Goal: Task Accomplishment & Management: Check status

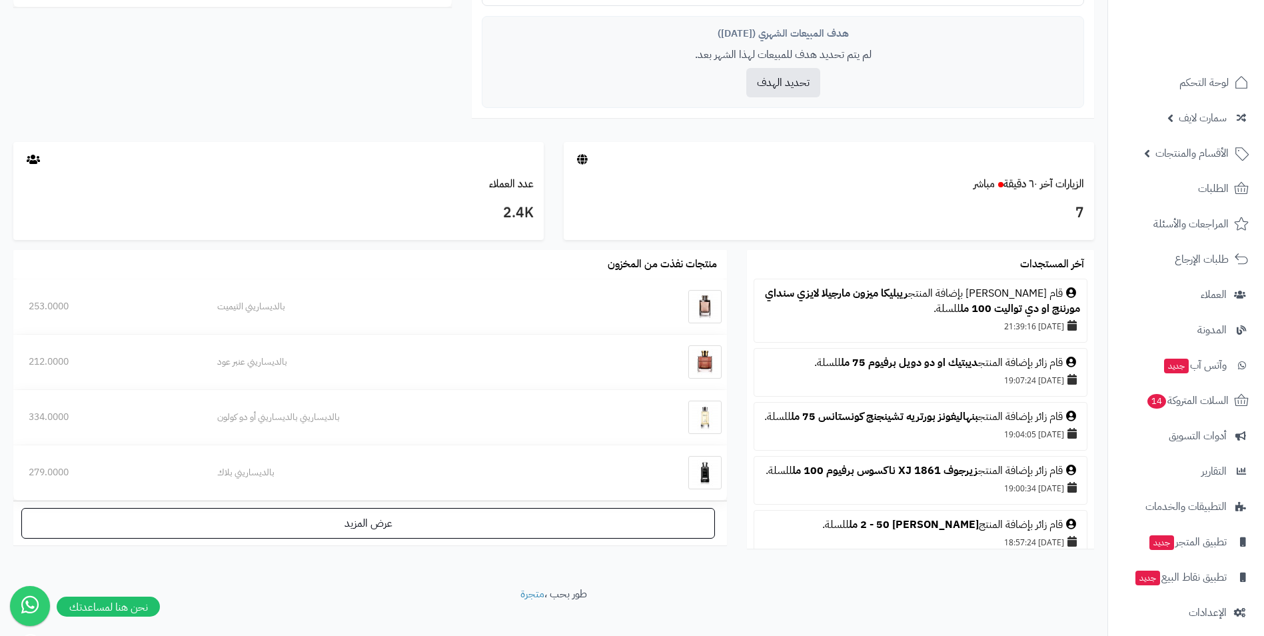
scroll to position [585, 0]
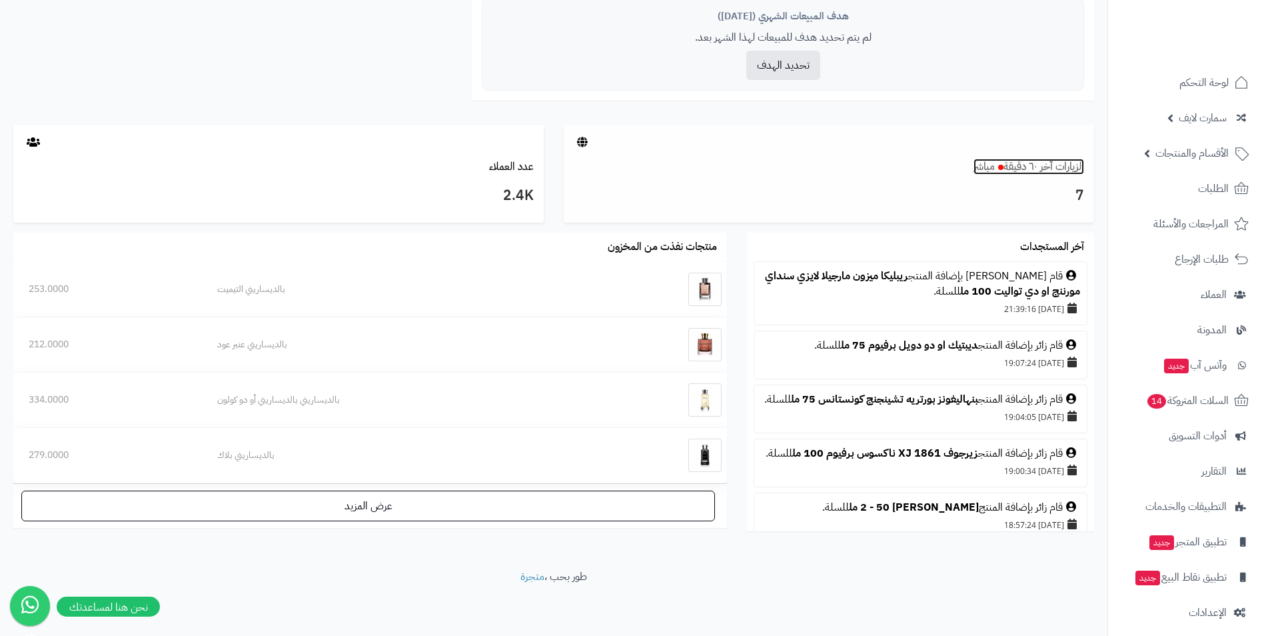
click at [1001, 167] on span at bounding box center [1000, 167] width 5 height 5
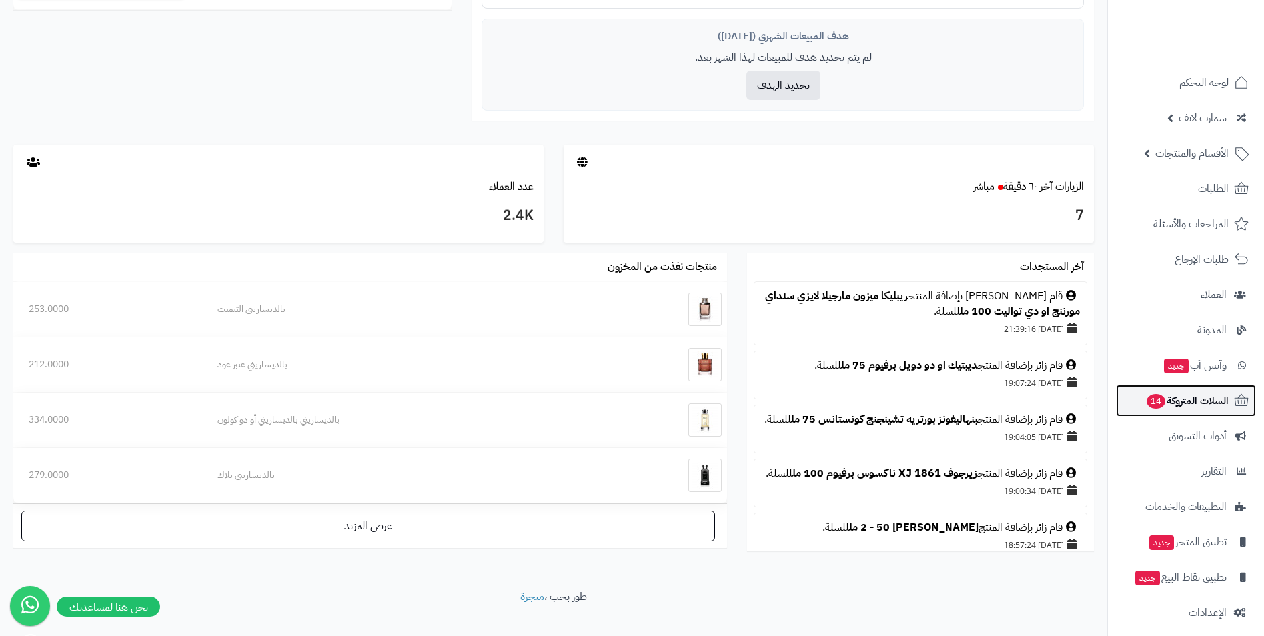
click at [1180, 403] on span "السلات المتروكة 14" at bounding box center [1187, 400] width 83 height 19
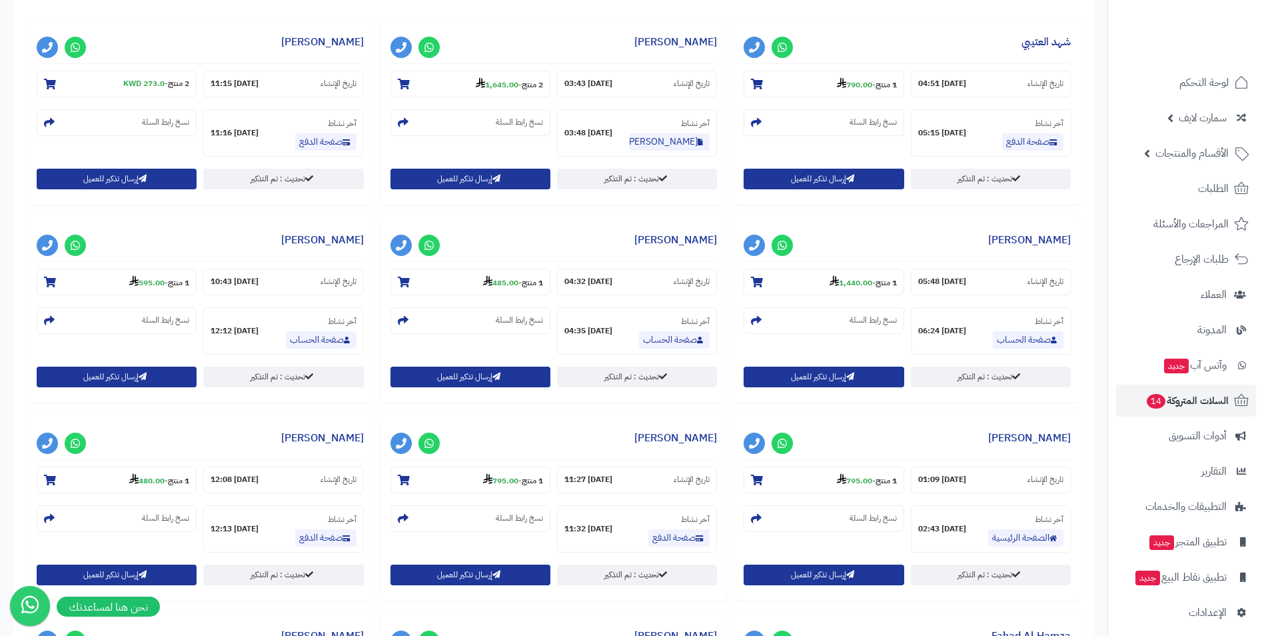
scroll to position [550, 0]
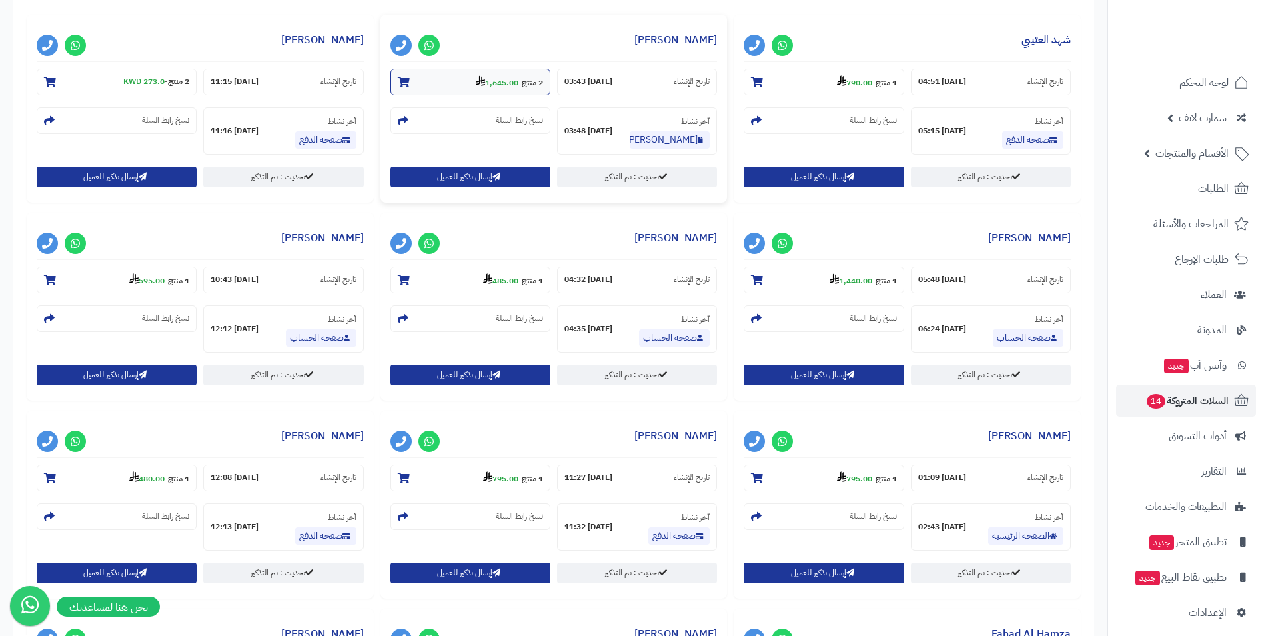
click at [495, 83] on strong "1,645.00" at bounding box center [497, 83] width 43 height 12
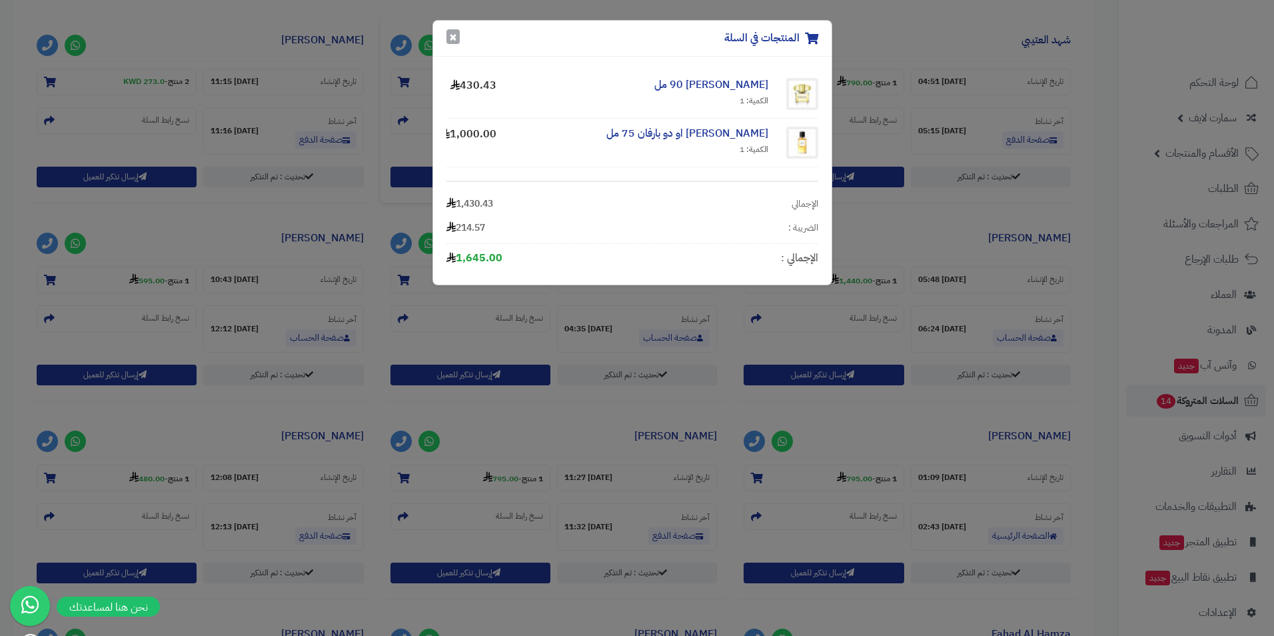
click at [455, 41] on button "×" at bounding box center [453, 36] width 13 height 15
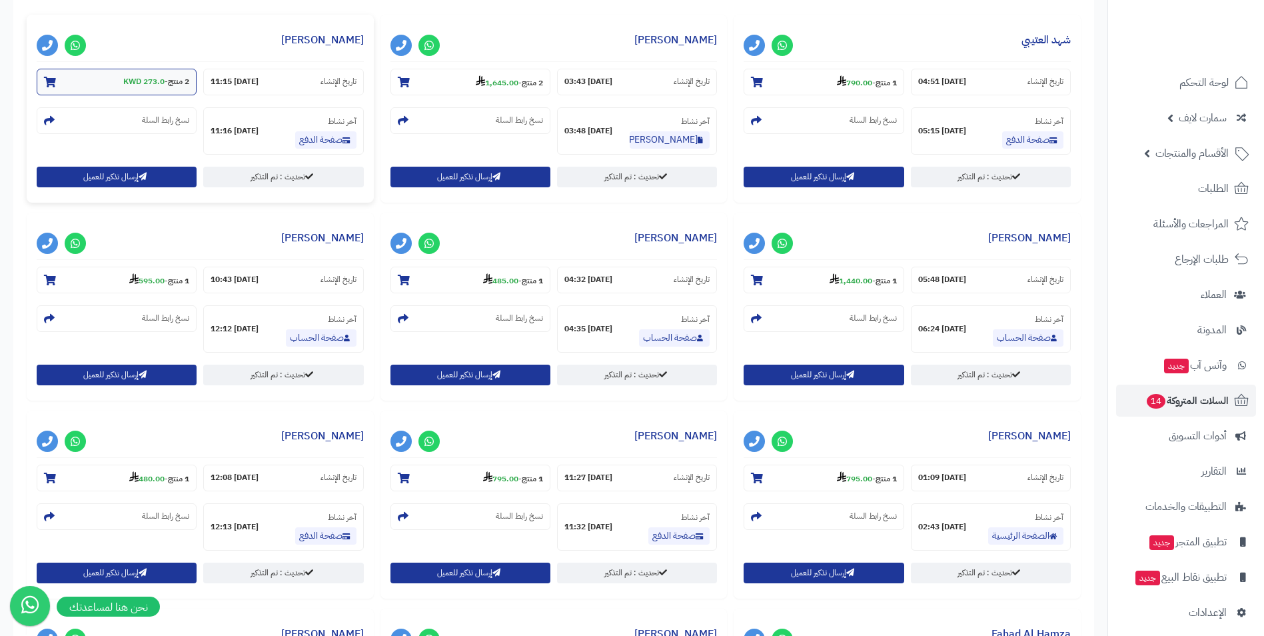
click at [167, 77] on small "2 منتج - 273.0 KWD" at bounding box center [156, 81] width 66 height 11
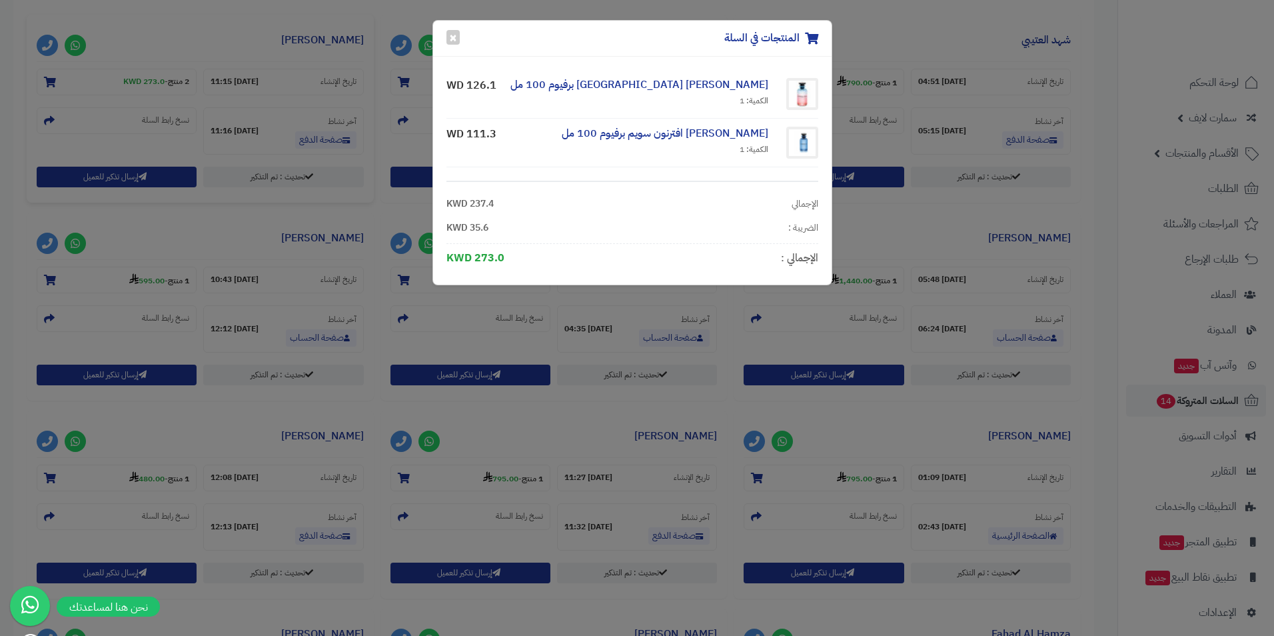
click at [322, 111] on div "المنتجات في السلة × [PERSON_NAME] [GEOGRAPHIC_DATA] برفيوم 100 مل الكمية: 1 126…" at bounding box center [637, 318] width 1274 height 636
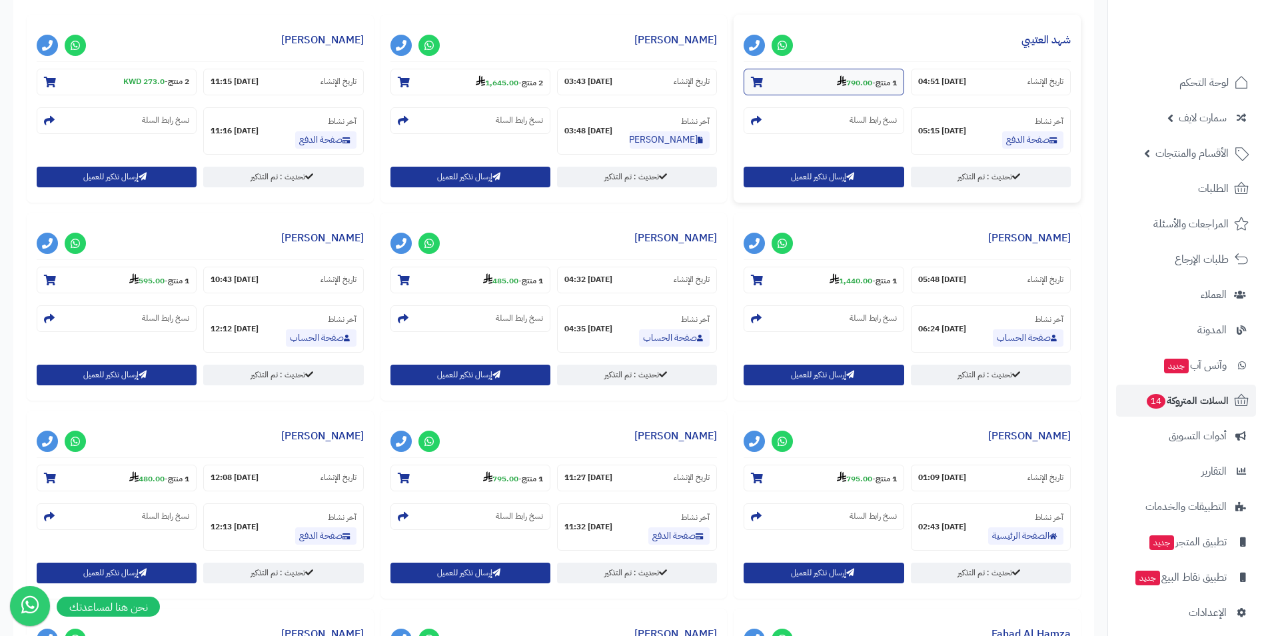
click at [861, 83] on strong "790.00" at bounding box center [854, 83] width 35 height 12
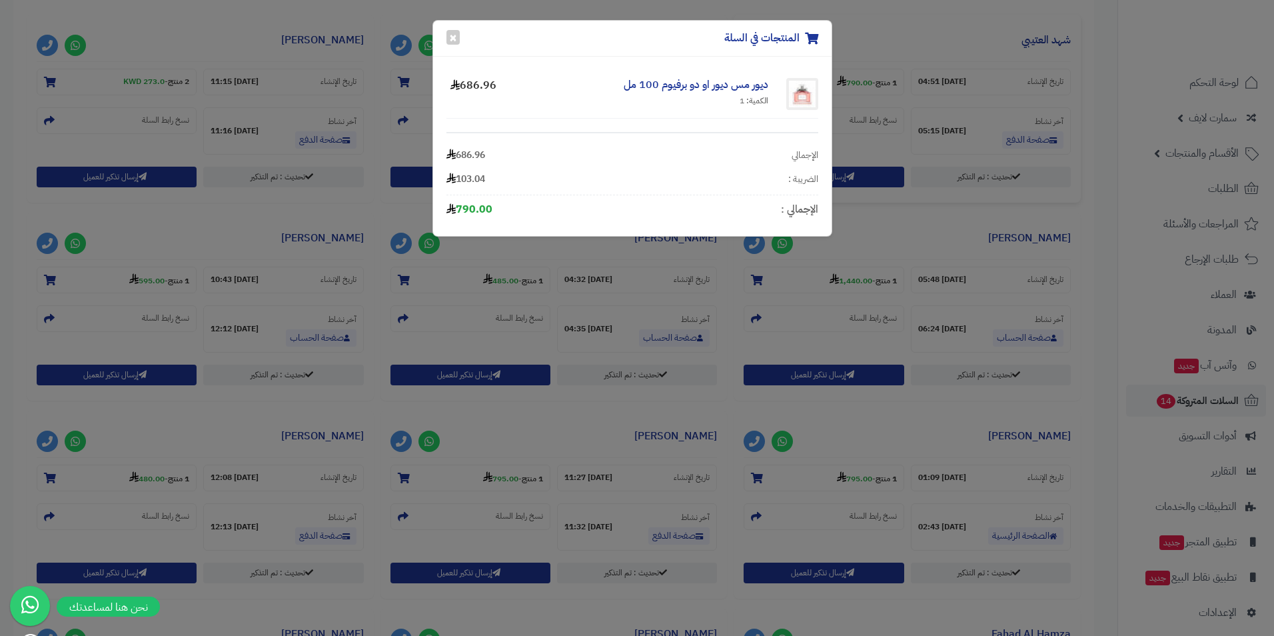
click at [563, 293] on div "المنتجات في السلة × ديور مس ديور او دو برفيوم 100 مل الكمية: 1 686.96 الإجمالي …" at bounding box center [637, 318] width 1274 height 636
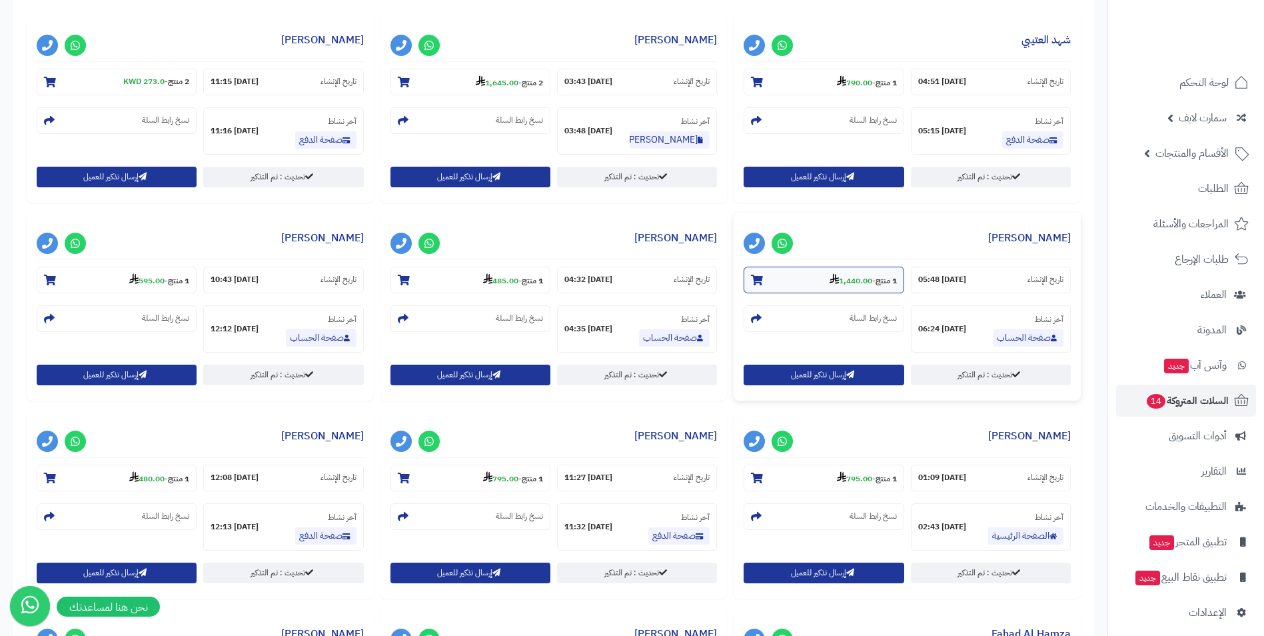
click at [857, 280] on strong "1,440.00" at bounding box center [851, 281] width 43 height 12
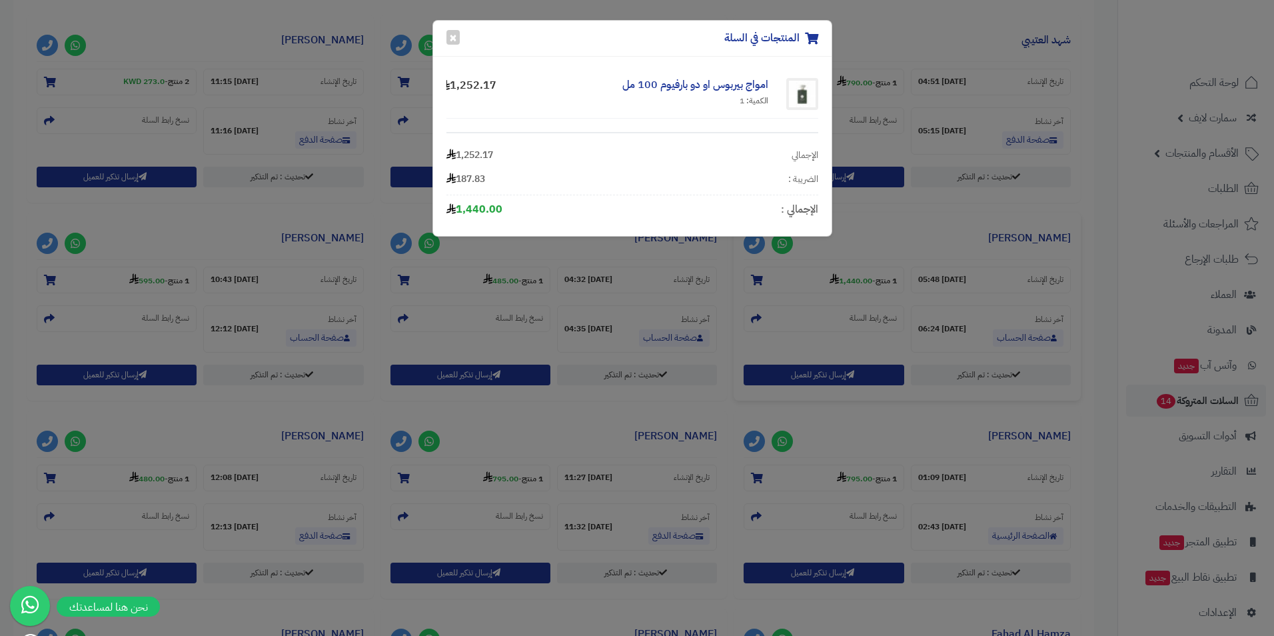
click at [853, 480] on div "المنتجات في السلة × امواج بيربوس او دو بارفيوم 100 مل الكمية: 1 1,252.17 الإجما…" at bounding box center [637, 318] width 1274 height 636
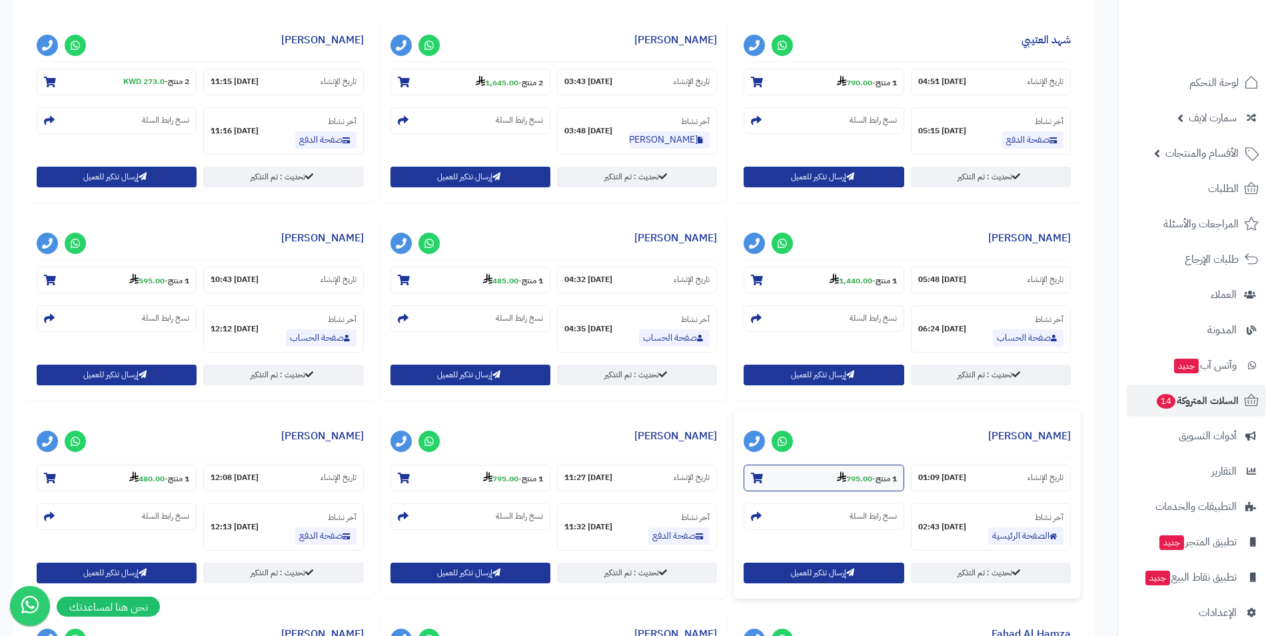
click at [857, 466] on section "1 منتج - 795.00" at bounding box center [824, 478] width 160 height 27
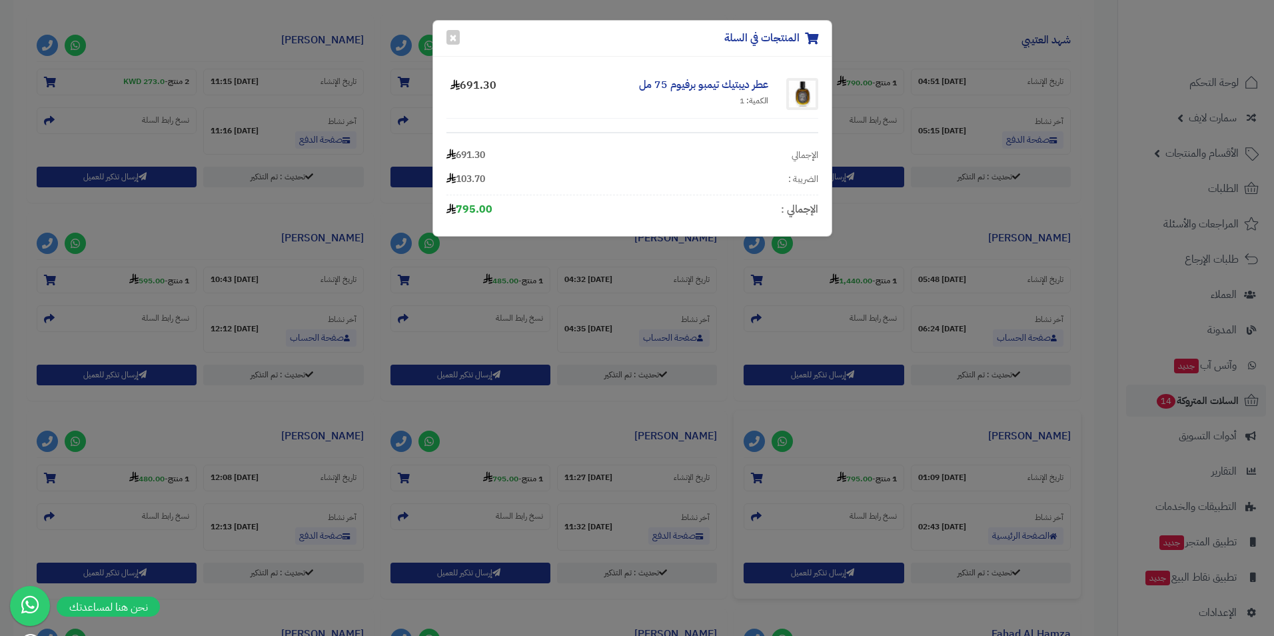
click at [818, 407] on div "المنتجات في السلة × عطر ديبتيك تيمبو برفيوم 75 مل الكمية: 1 691.30 الإجمالي 691…" at bounding box center [637, 318] width 1274 height 636
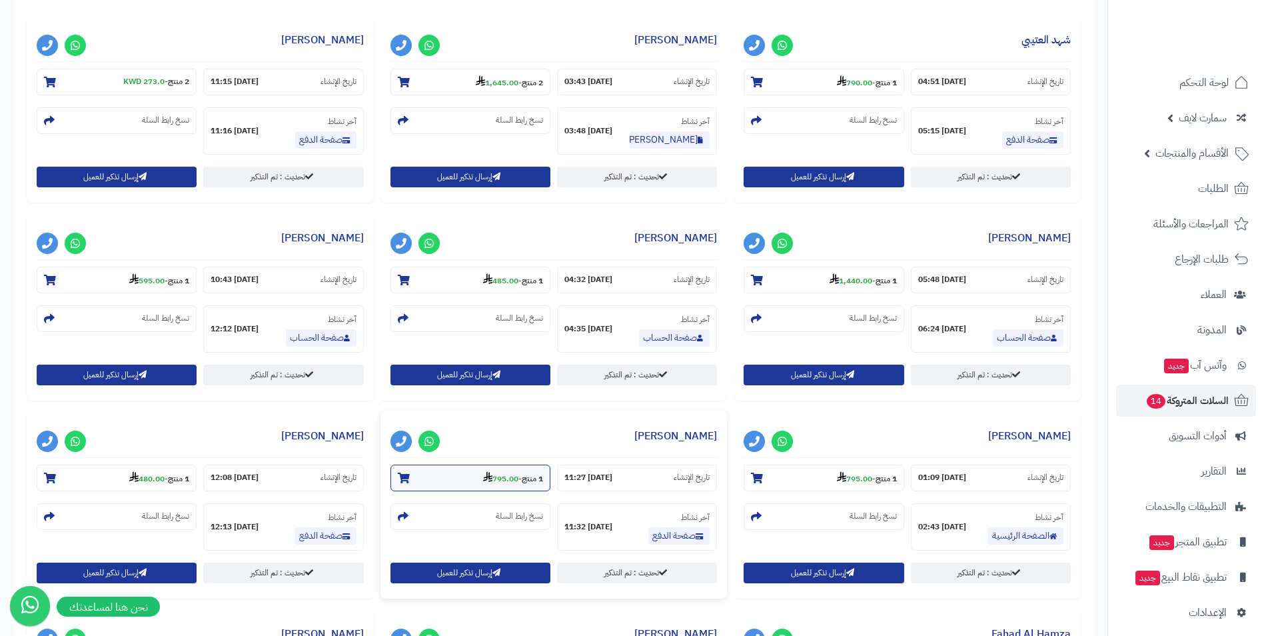
click at [491, 483] on strong "795.00" at bounding box center [500, 479] width 35 height 12
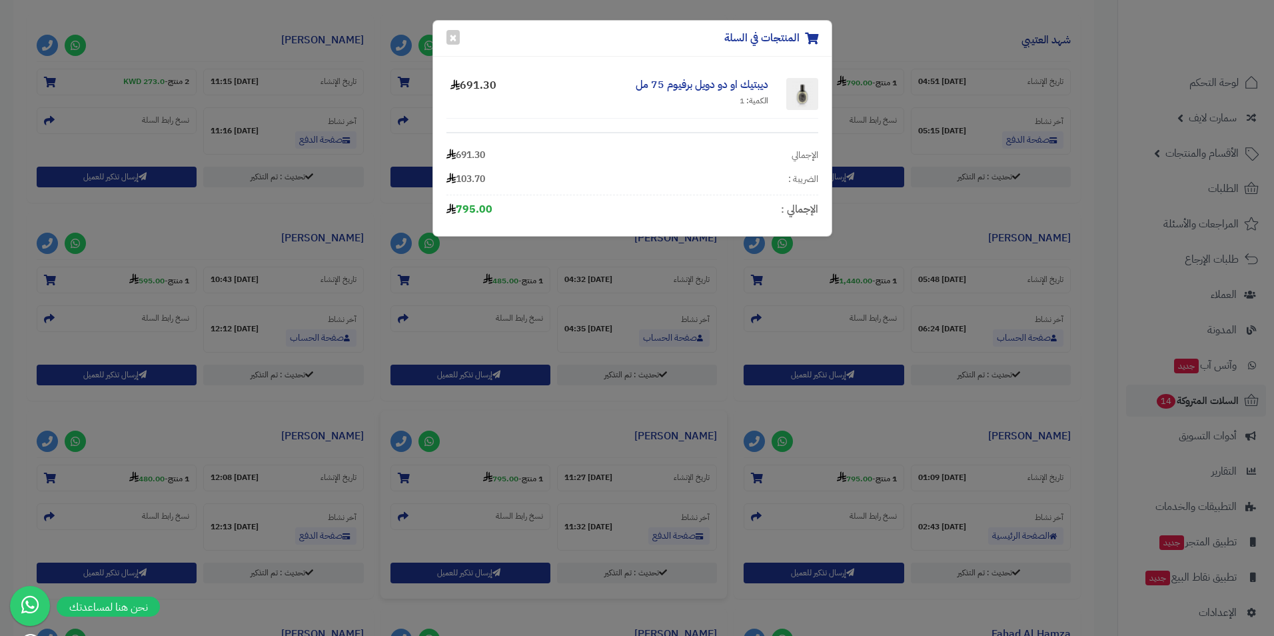
click at [472, 383] on div "المنتجات في السلة × ديبتيك او دو دويل برفيوم 75 مل الكمية: 1 691.30 الإجمالي 69…" at bounding box center [637, 318] width 1274 height 636
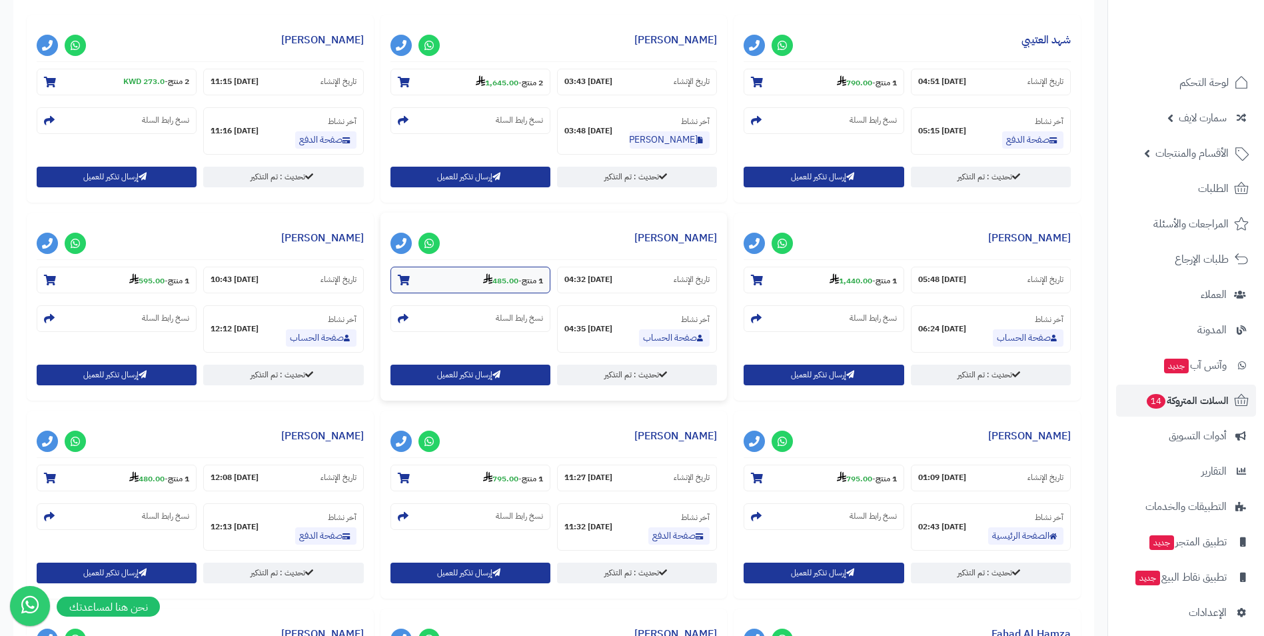
click at [488, 278] on strong "485.00" at bounding box center [500, 281] width 35 height 12
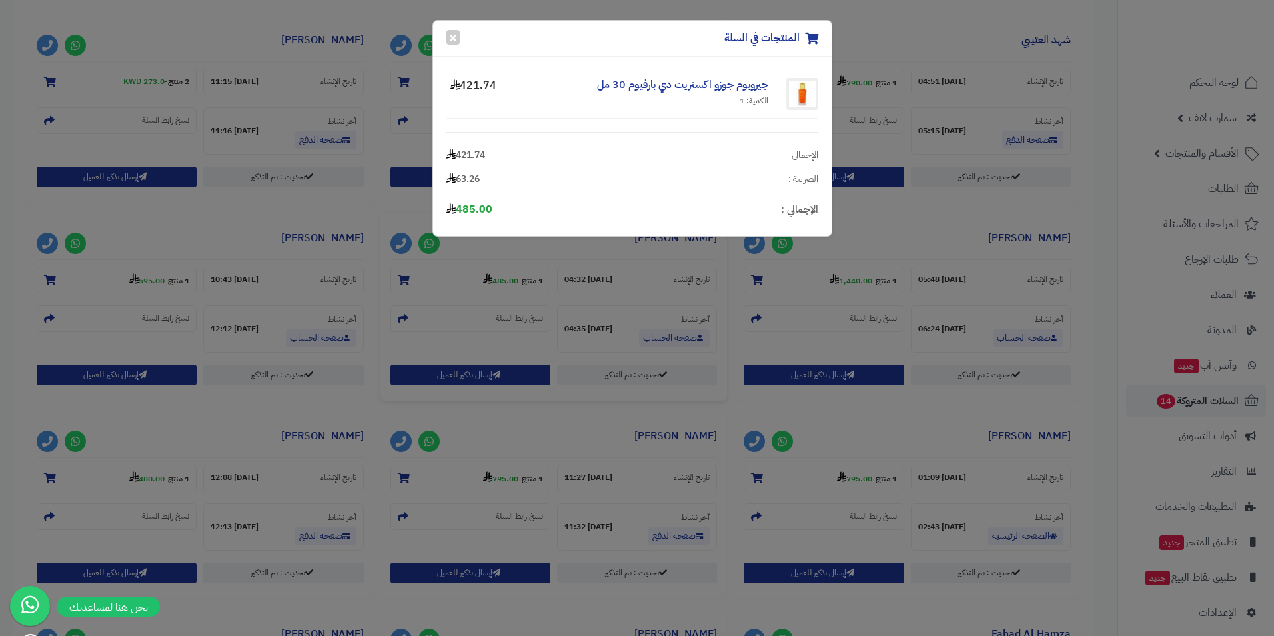
click at [498, 323] on div "المنتجات في السلة × [PERSON_NAME] اكستريت دي بارفيوم 30 مل الكمية: 1 421.74 الإ…" at bounding box center [637, 318] width 1274 height 636
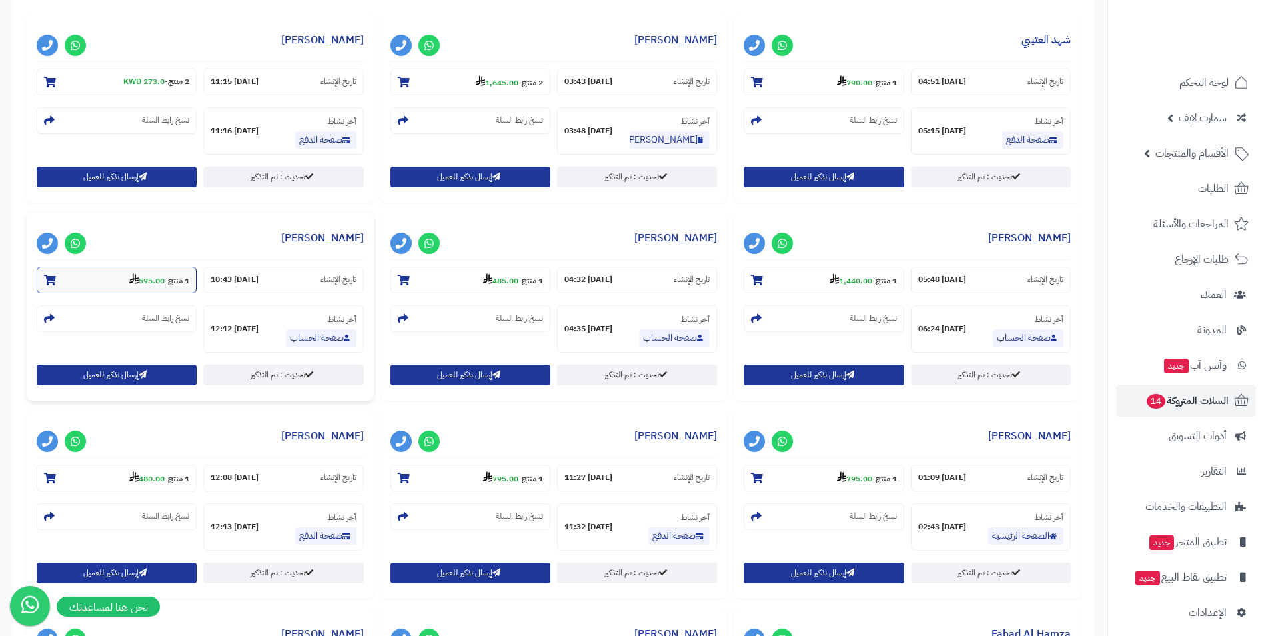
click at [138, 277] on strong "595.00" at bounding box center [146, 281] width 35 height 12
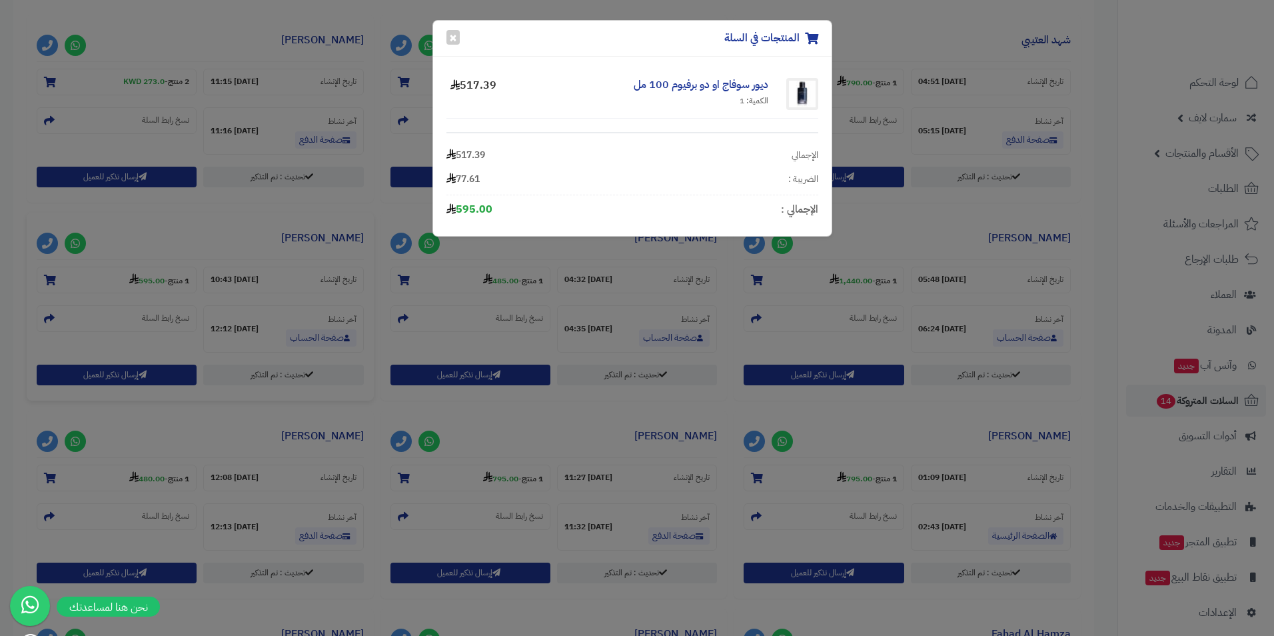
click at [202, 339] on div "المنتجات في السلة × ديور سوفاج او دو برفيوم 100 مل الكمية: 1 517.39 الإجمالي 51…" at bounding box center [637, 318] width 1274 height 636
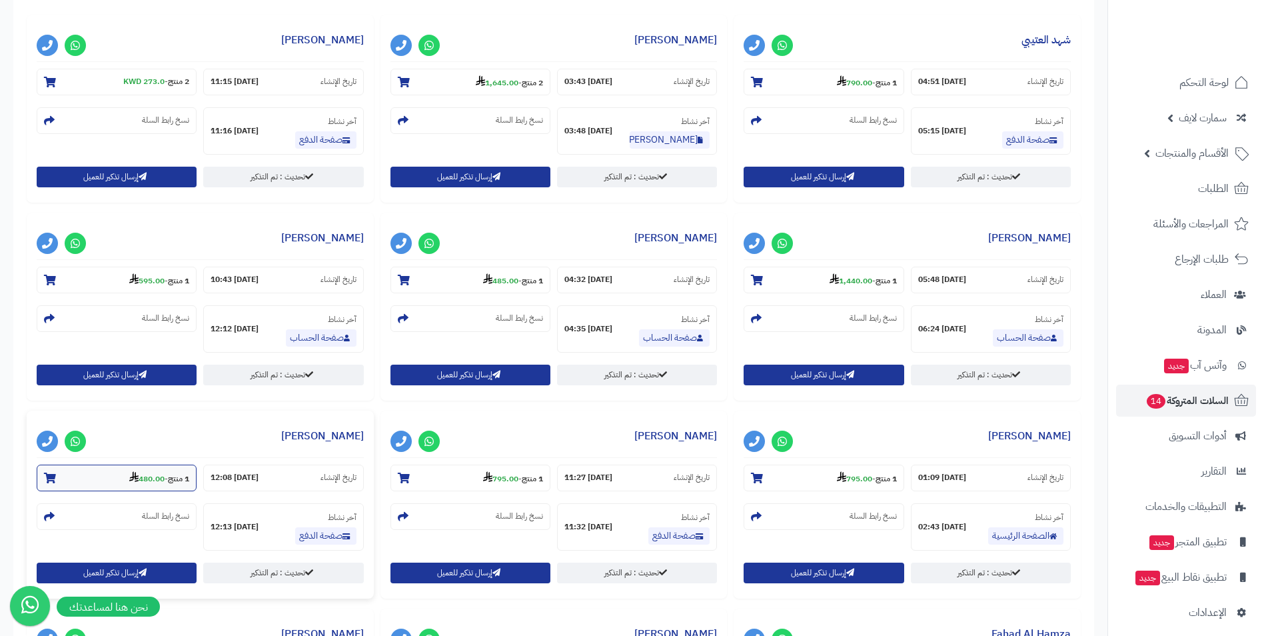
click at [123, 467] on section "1 منتج - 480.00" at bounding box center [117, 478] width 160 height 27
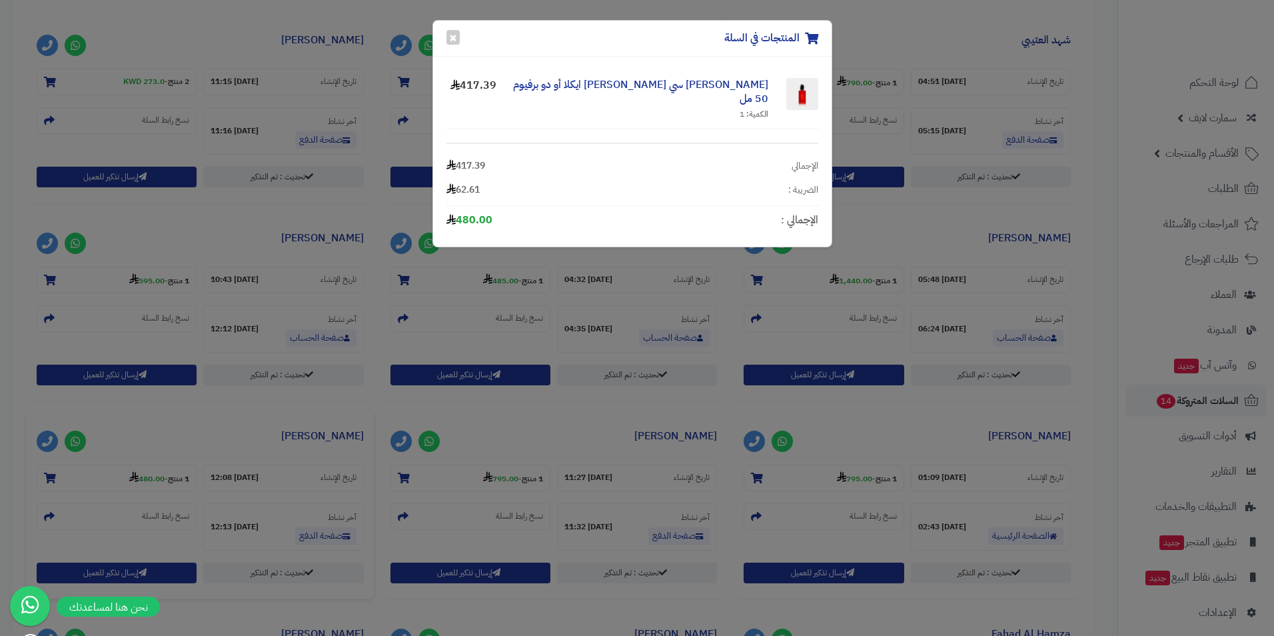
click at [132, 465] on div "المنتجات في السلة × [PERSON_NAME] سي [PERSON_NAME] ايكلا أو دو برفيوم 50 مل الك…" at bounding box center [637, 318] width 1274 height 636
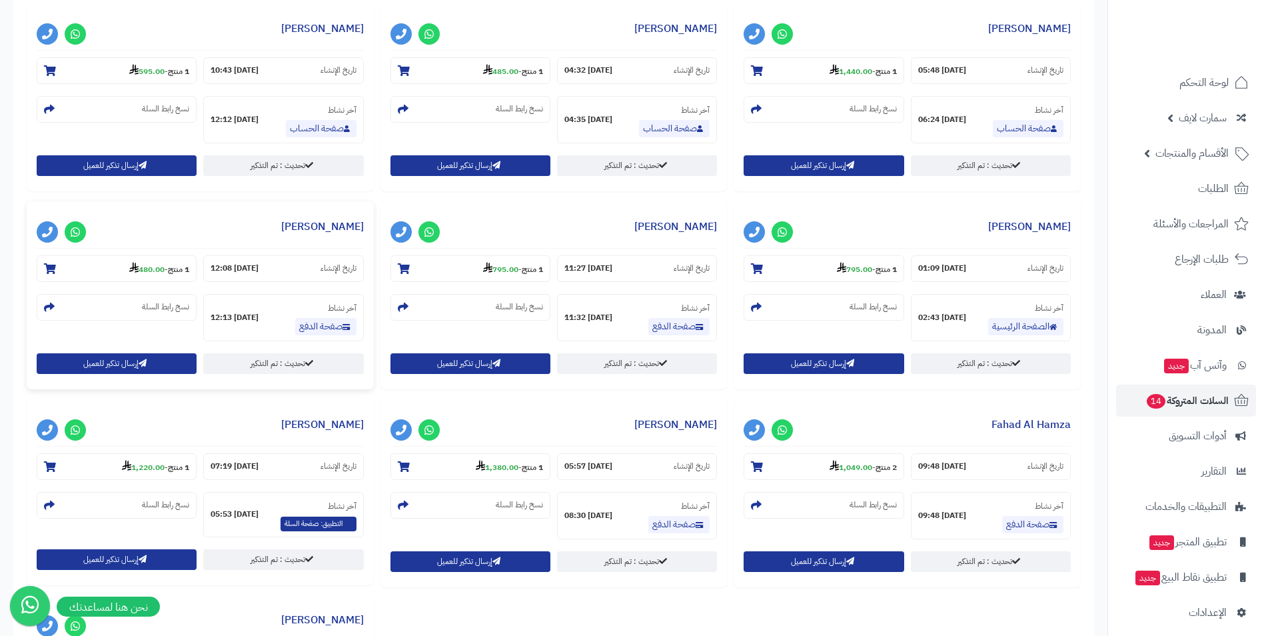
scroll to position [763, 0]
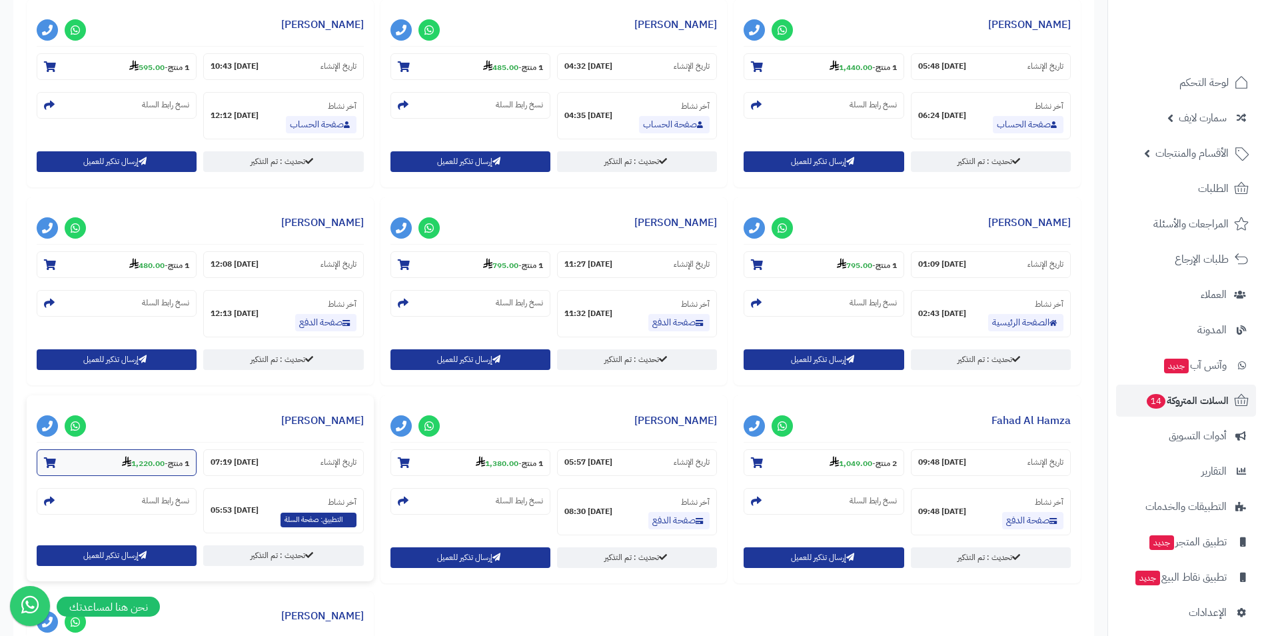
click at [147, 461] on strong "1,220.00" at bounding box center [143, 463] width 43 height 12
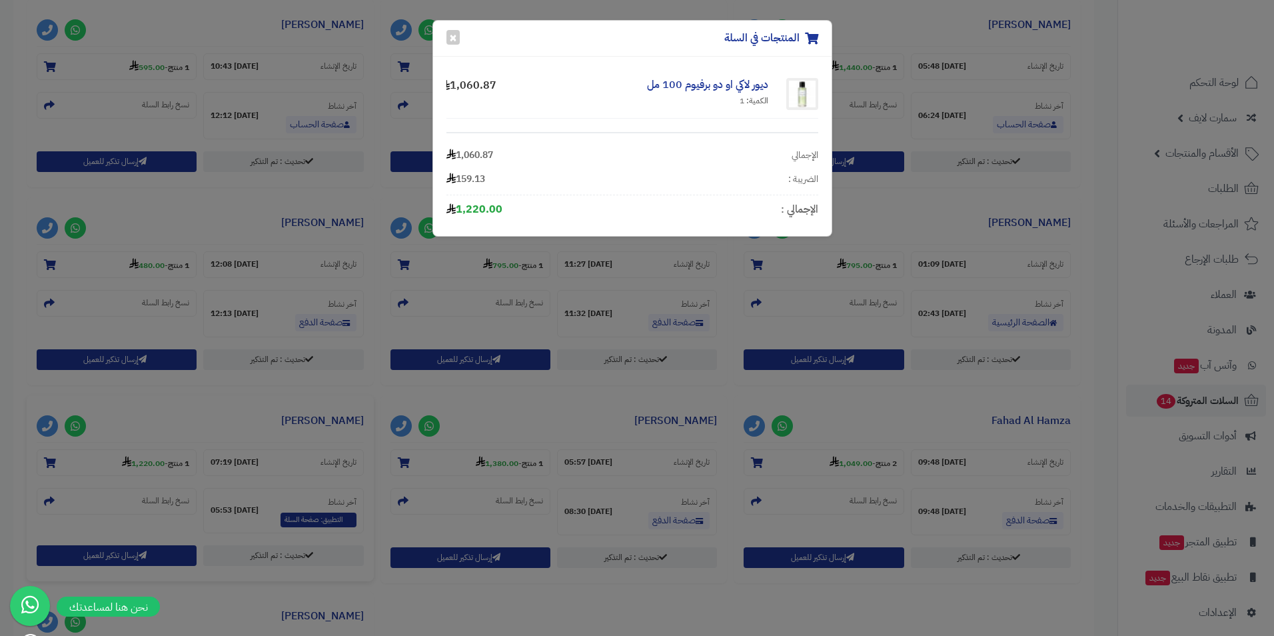
click at [184, 456] on div "المنتجات في السلة × ديور لاكي او دو برفيوم 100 مل الكمية: 1 1,060.87 الإجمالي 1…" at bounding box center [637, 318] width 1274 height 636
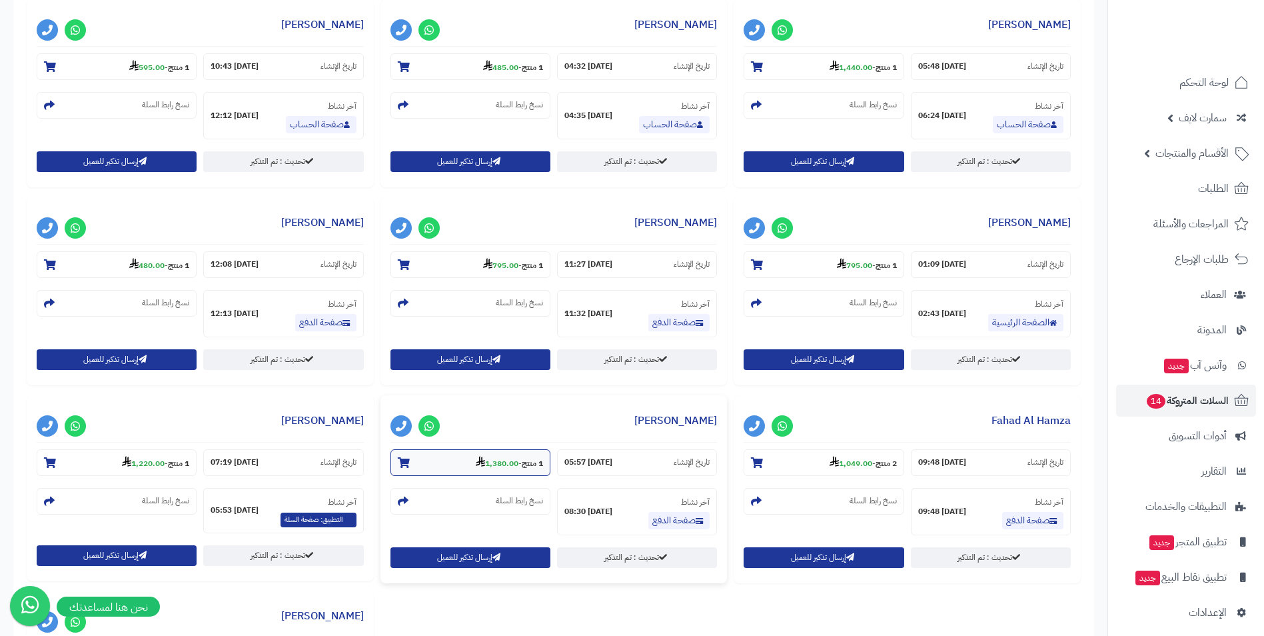
click at [460, 462] on section "1 منتج - 1,380.00" at bounding box center [471, 462] width 160 height 27
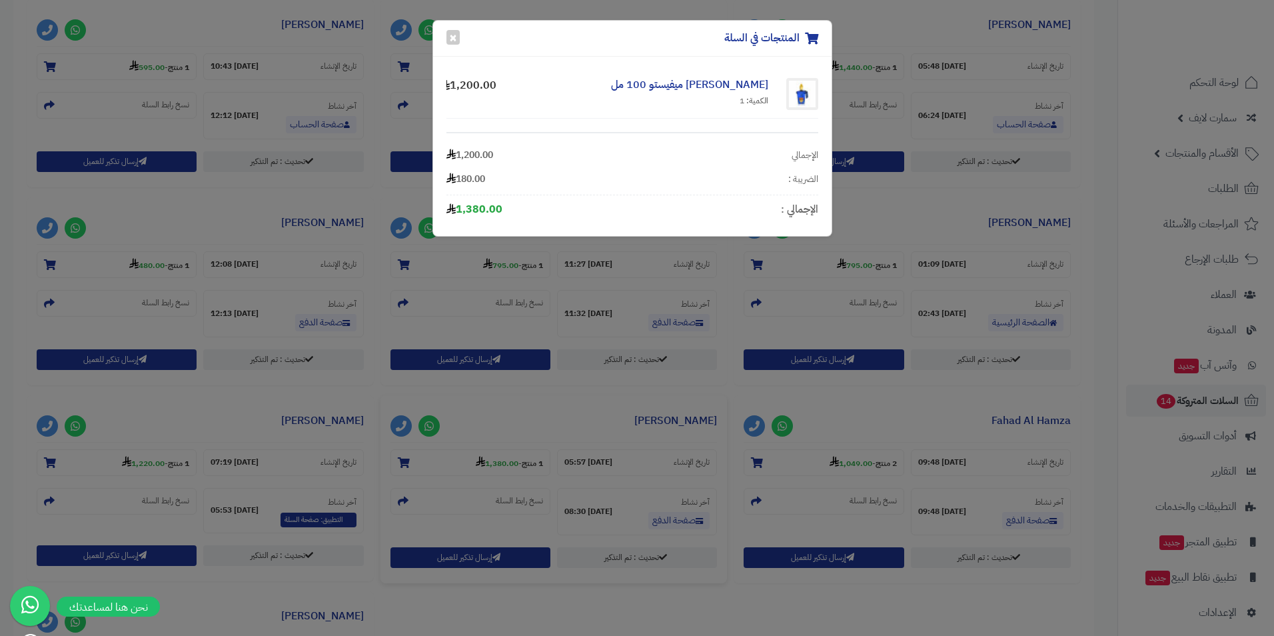
click at [433, 454] on div "المنتجات في السلة × زيرجوف كازوماراتي ميفيستو 100 مل الكمية: 1 1,200.00 الإجمال…" at bounding box center [637, 318] width 1274 height 636
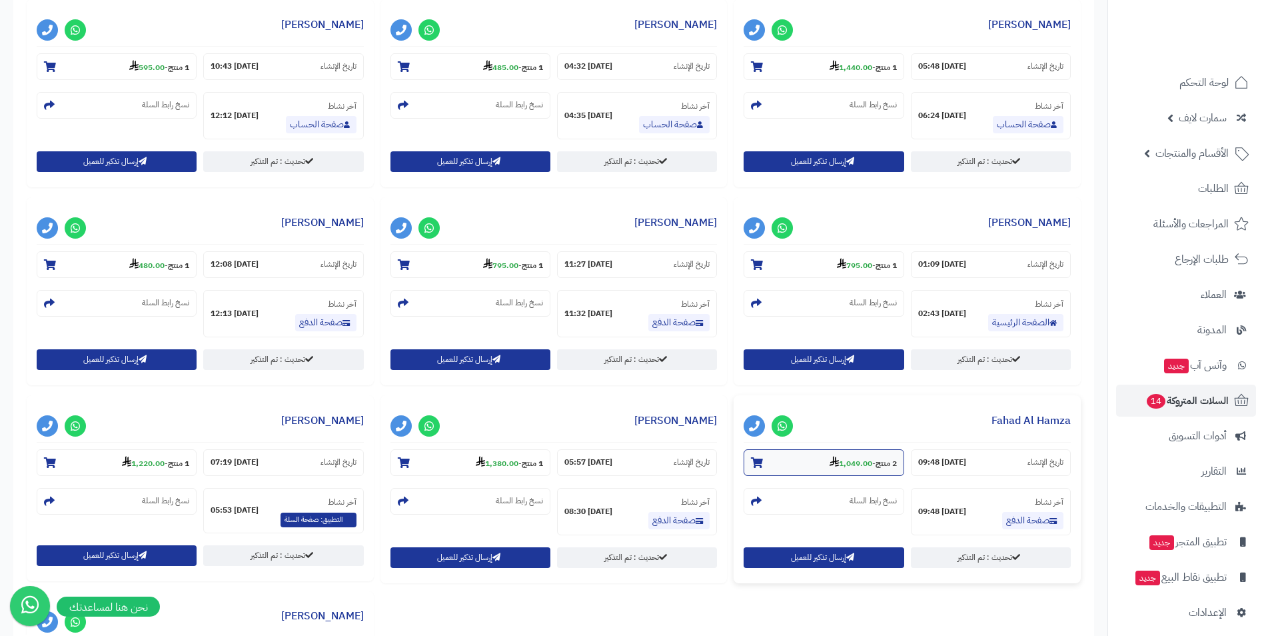
click at [863, 460] on strong "1,049.00" at bounding box center [851, 463] width 43 height 12
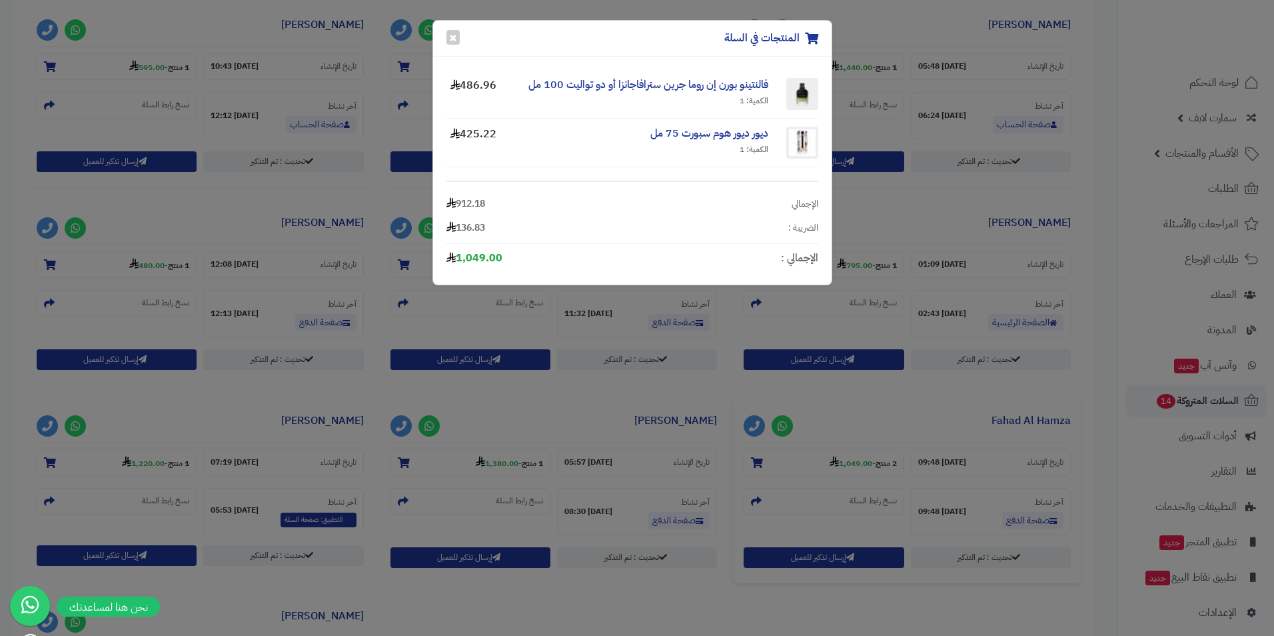
click at [597, 445] on div "المنتجات في السلة × فالنتينو بورن إن روما جرين سترافاجانزا أو دو تواليت 100 مل …" at bounding box center [637, 318] width 1274 height 636
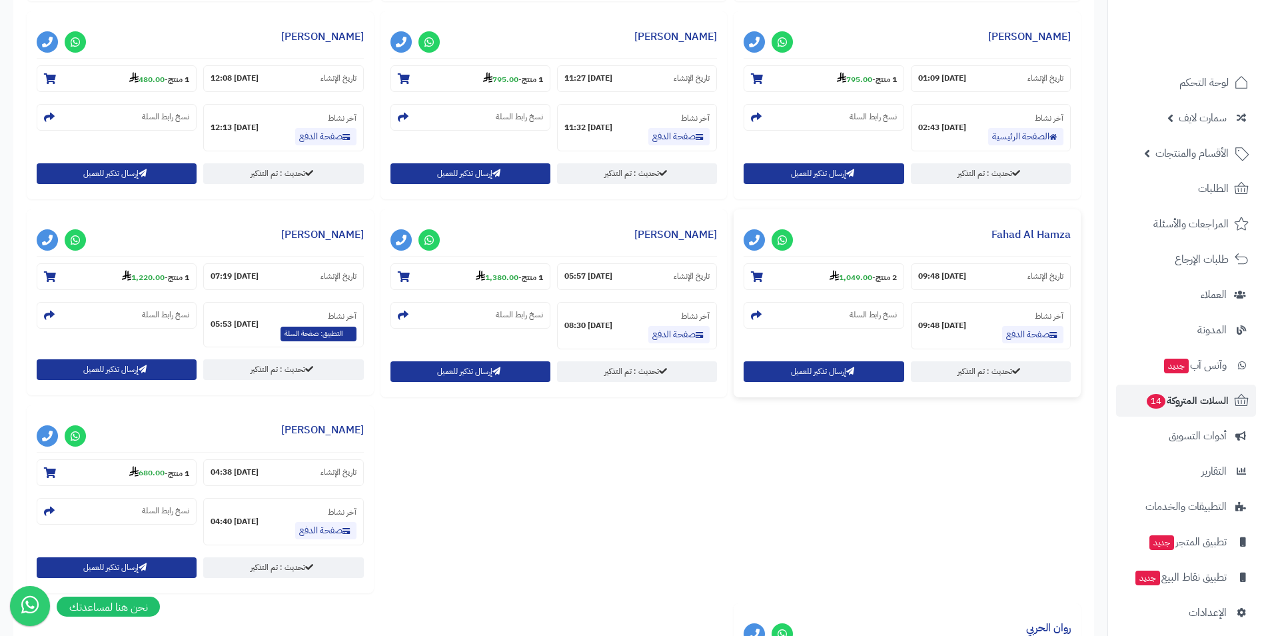
scroll to position [978, 0]
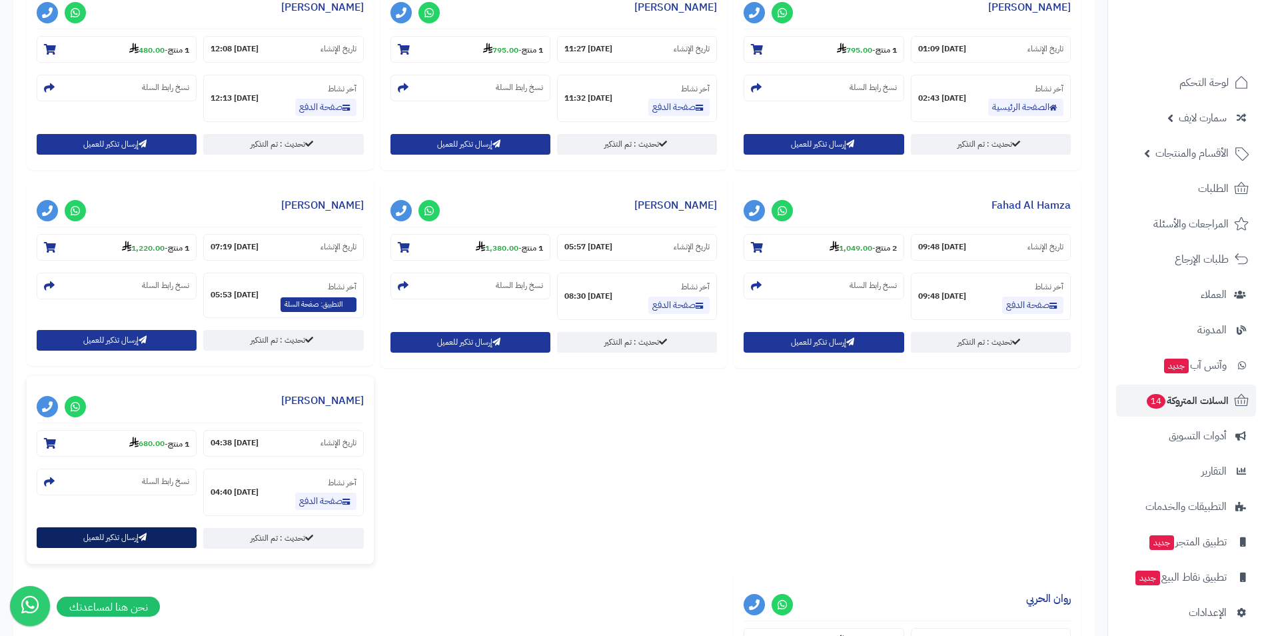
click at [143, 538] on icon "button" at bounding box center [143, 537] width 8 height 8
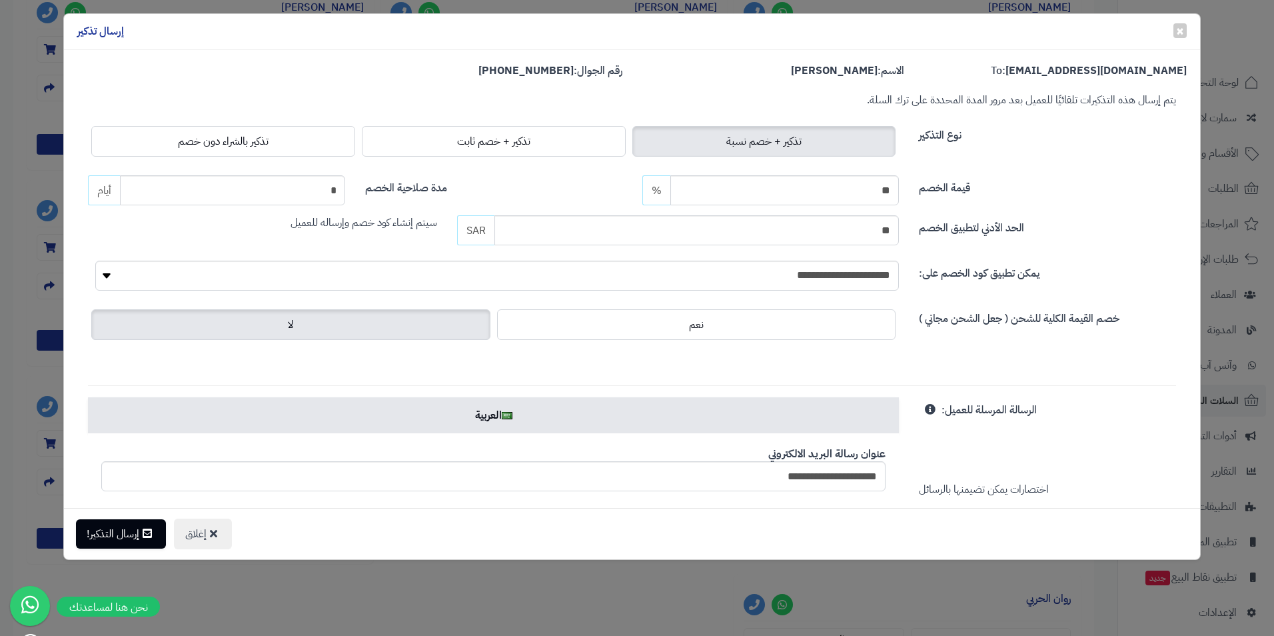
click at [29, 61] on div "**********" at bounding box center [637, 318] width 1274 height 636
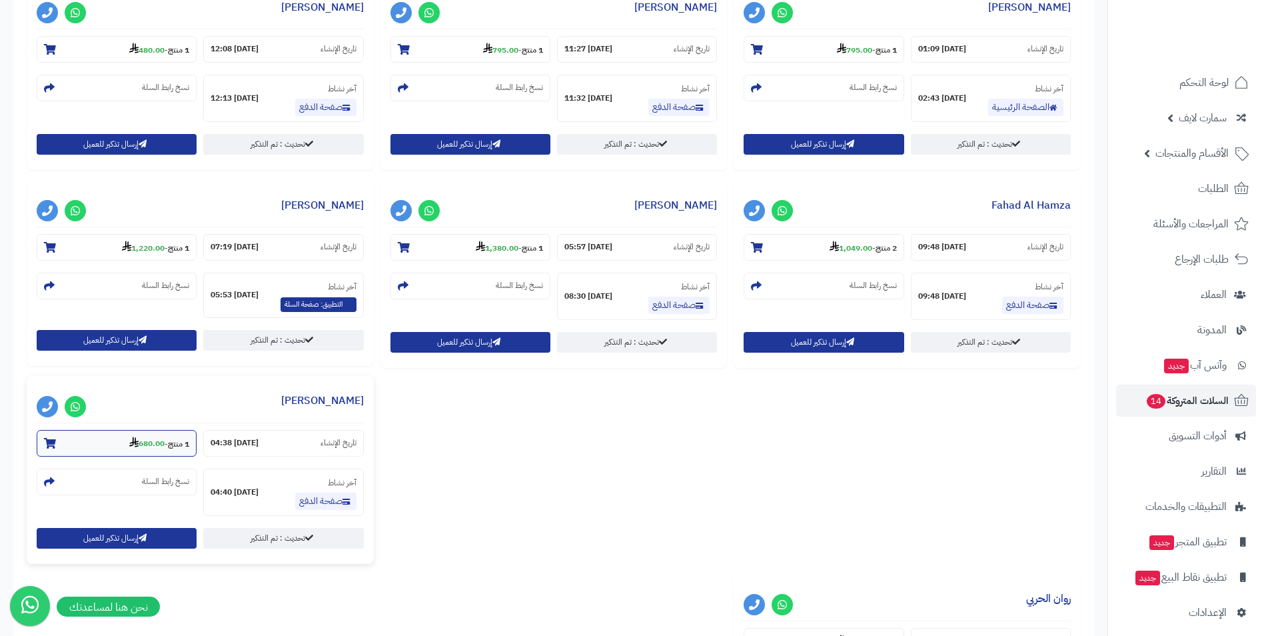
click at [142, 441] on strong "680.00" at bounding box center [146, 443] width 35 height 12
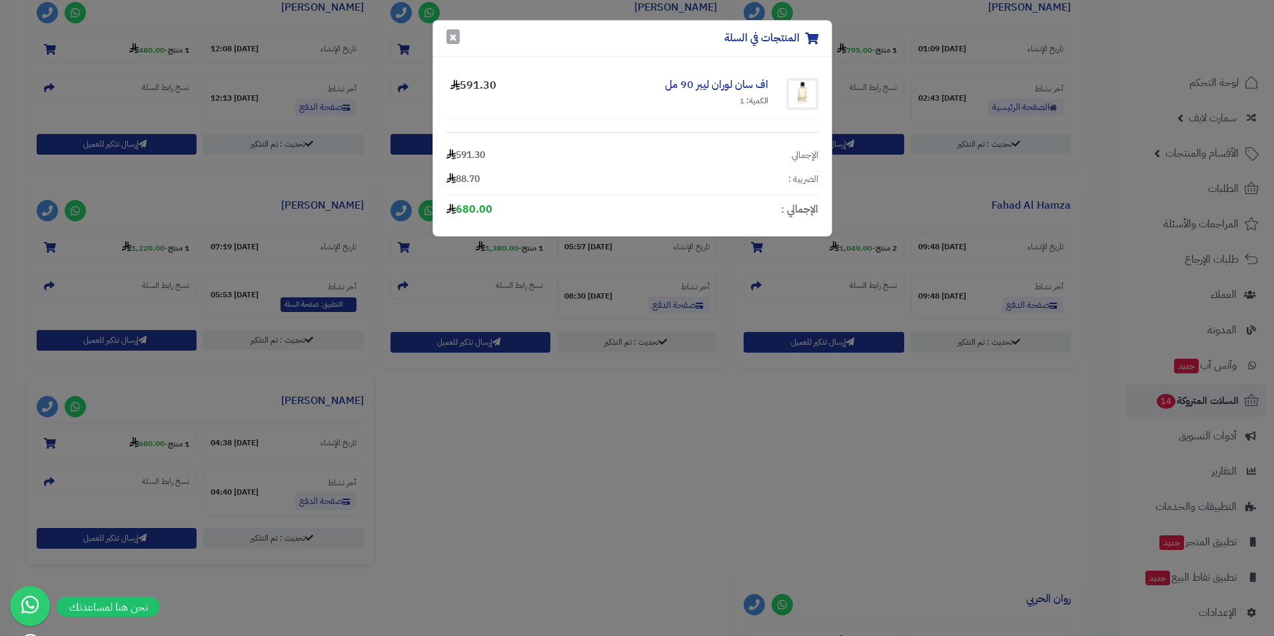
click at [453, 43] on button "×" at bounding box center [453, 36] width 13 height 15
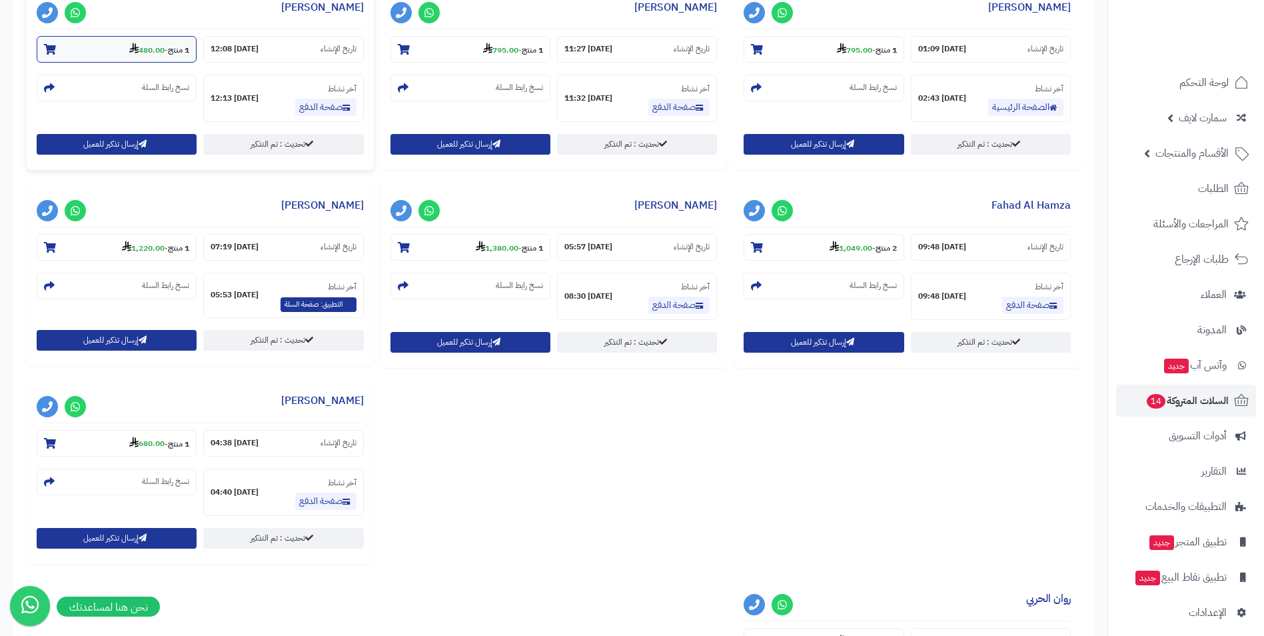
click at [143, 48] on strong "480.00" at bounding box center [146, 50] width 35 height 12
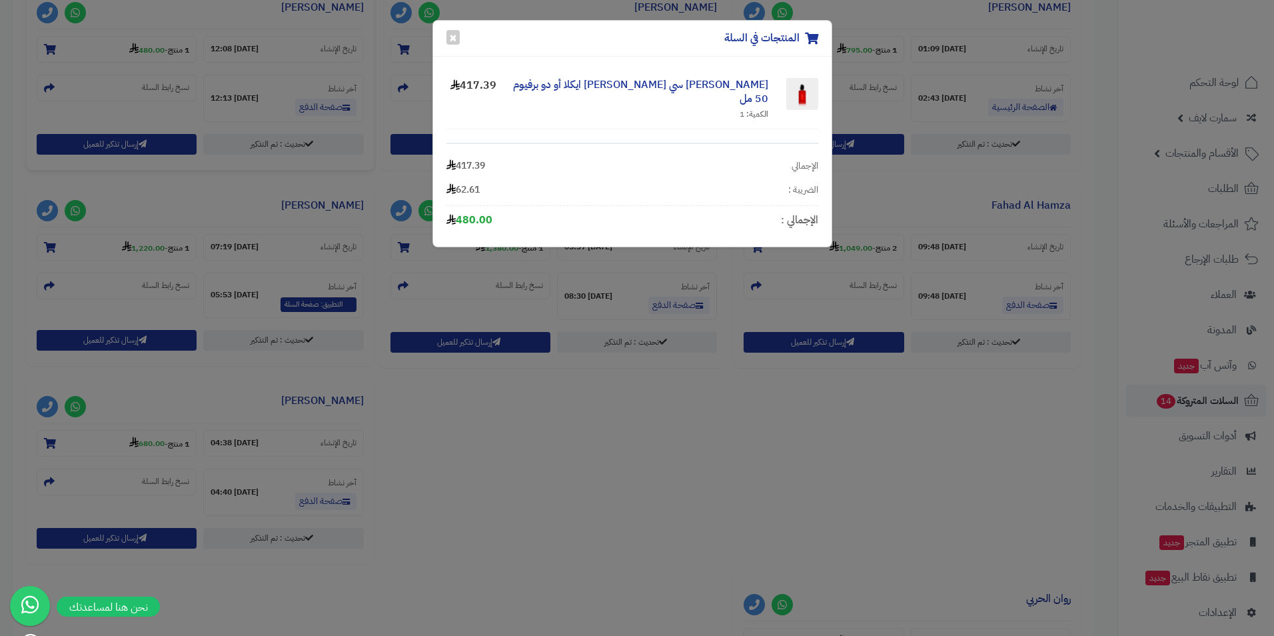
click at [498, 481] on div "المنتجات في السلة × [PERSON_NAME] سي [PERSON_NAME] ايكلا أو دو برفيوم 50 مل الك…" at bounding box center [637, 318] width 1274 height 636
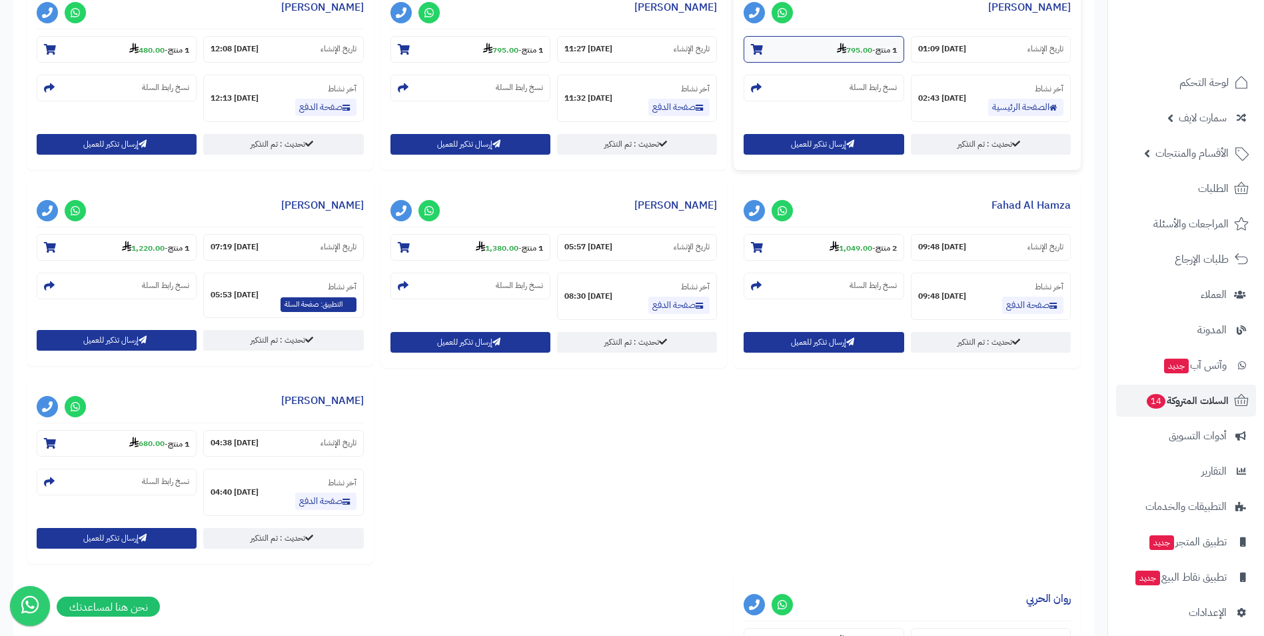
click at [870, 47] on small "1 منتج - 795.00" at bounding box center [867, 49] width 60 height 13
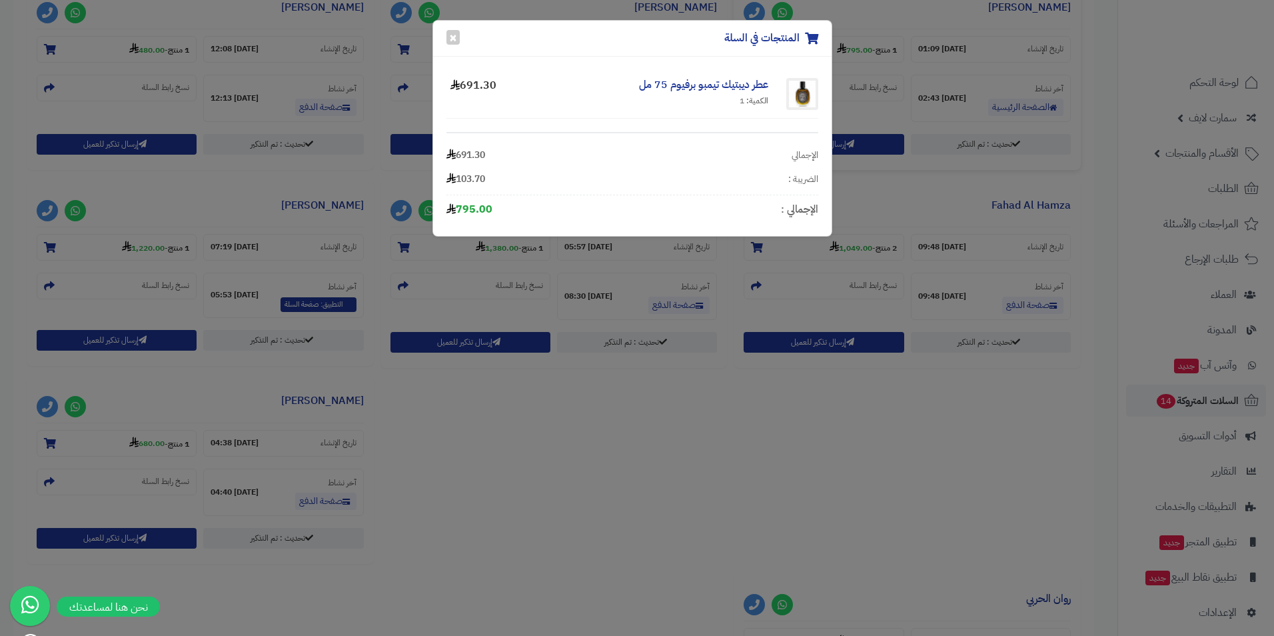
click at [851, 237] on div "المنتجات في السلة × عطر ديبتيك تيمبو برفيوم 75 مل الكمية: 1 691.30 الإجمالي 691…" at bounding box center [637, 318] width 1274 height 636
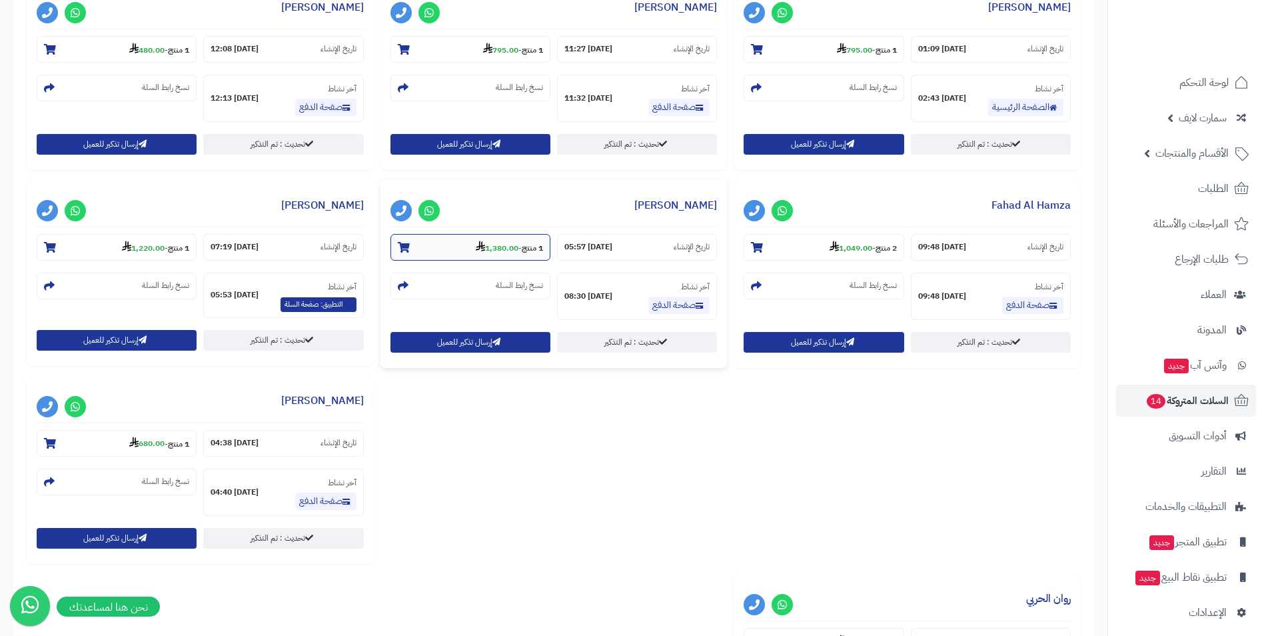
click at [497, 242] on strong "1,380.00" at bounding box center [497, 248] width 43 height 12
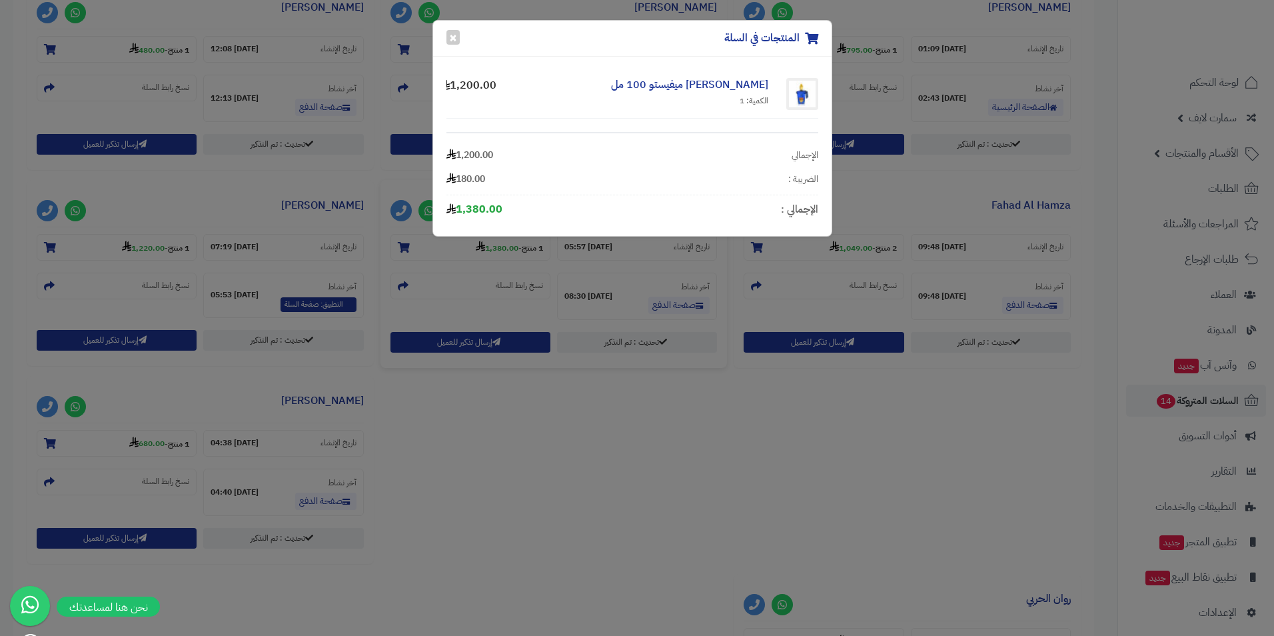
click at [427, 462] on div "المنتجات في السلة × زيرجوف كازوماراتي ميفيستو 100 مل الكمية: 1 1,200.00 الإجمال…" at bounding box center [637, 318] width 1274 height 636
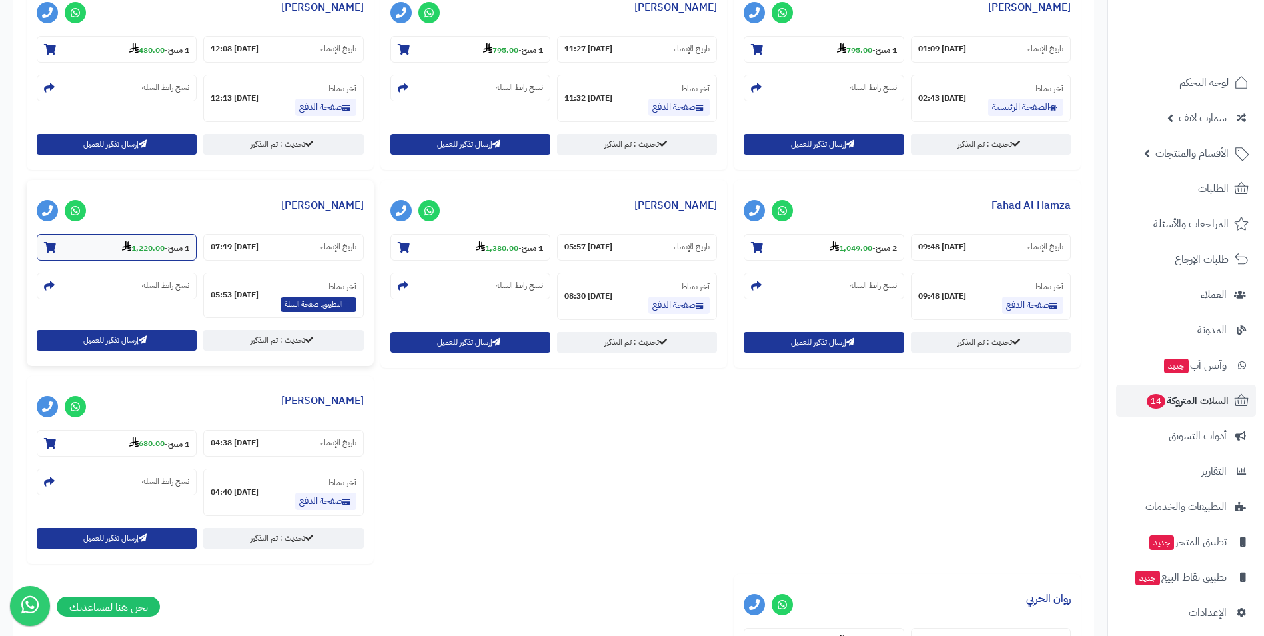
click at [123, 250] on use at bounding box center [126, 246] width 9 height 11
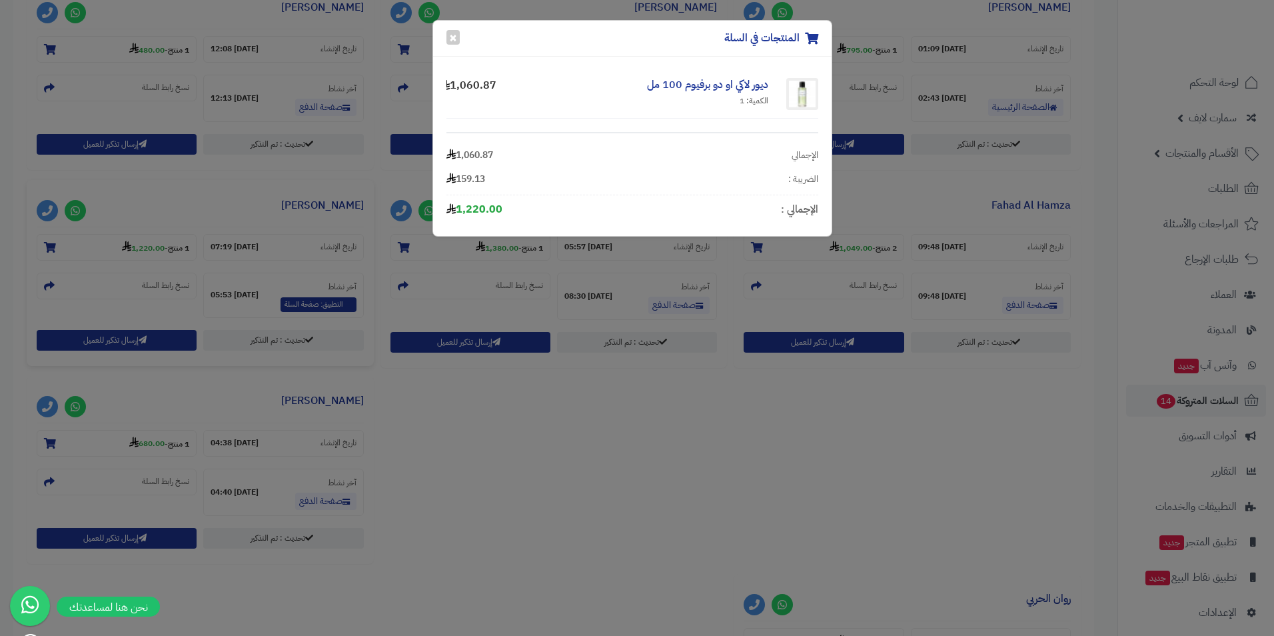
click at [88, 460] on div "المنتجات في السلة × ديور لاكي او دو برفيوم 100 مل الكمية: 1 1,060.87 الإجمالي 1…" at bounding box center [637, 318] width 1274 height 636
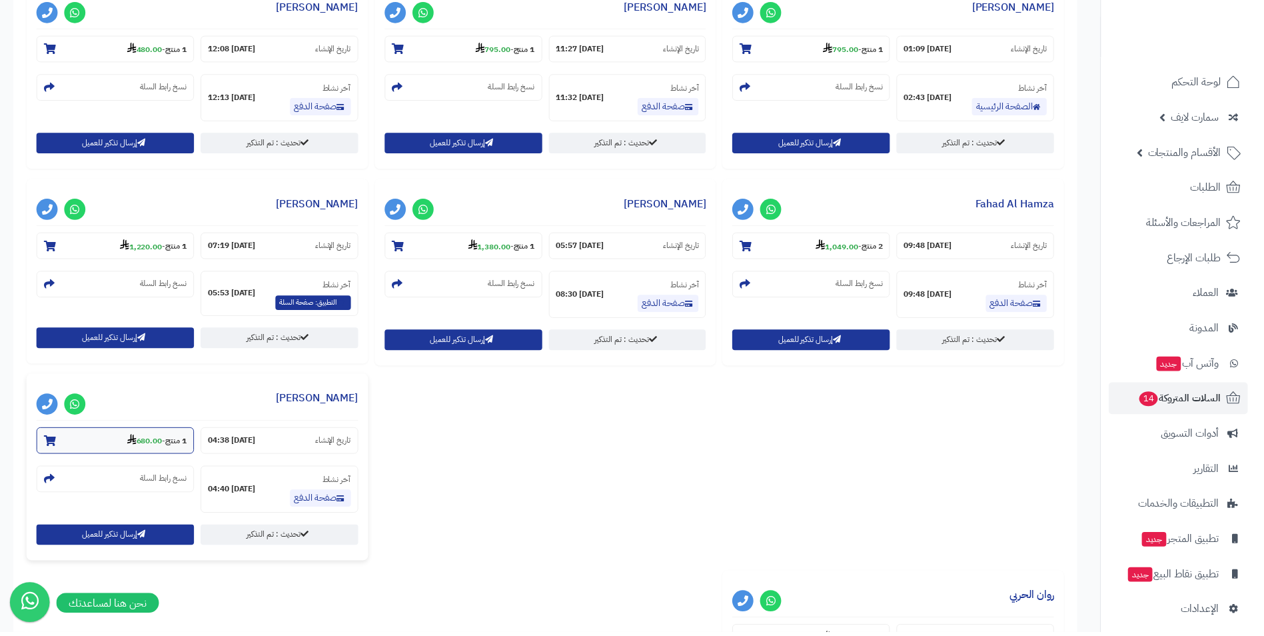
click at [128, 441] on icon at bounding box center [132, 442] width 9 height 11
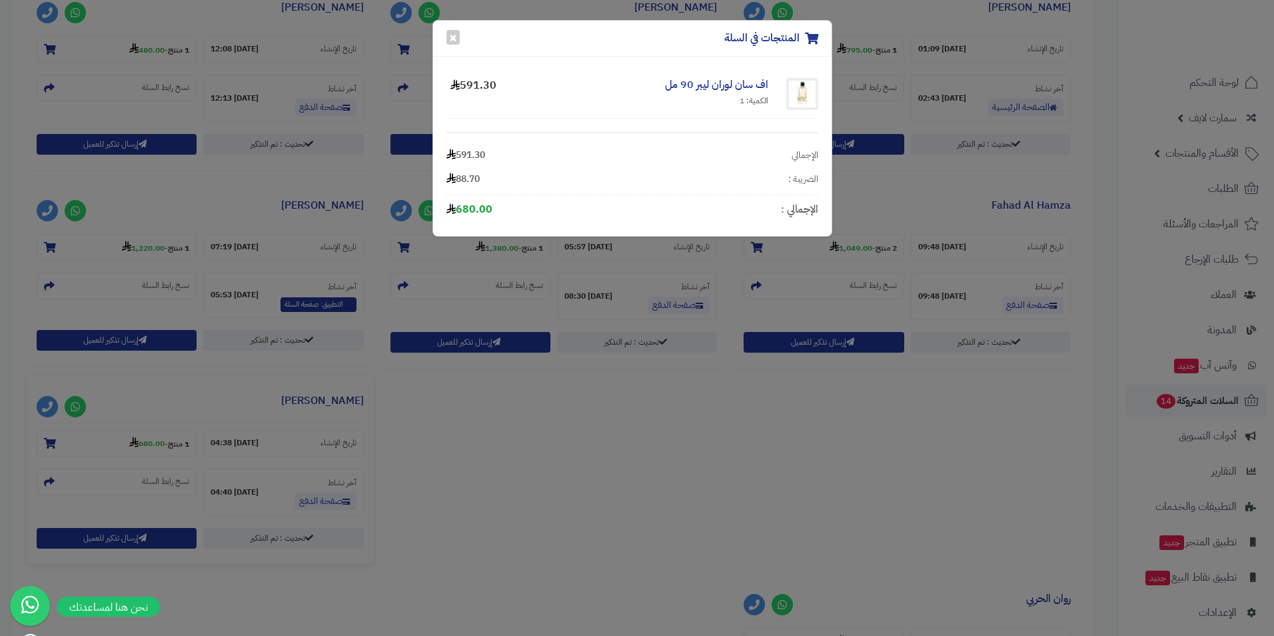
click at [580, 464] on div "المنتجات في السلة × اف سان لوران ليبر 90 مل الكمية: 1 591.30 الإجمالي 591.30 ال…" at bounding box center [637, 318] width 1274 height 636
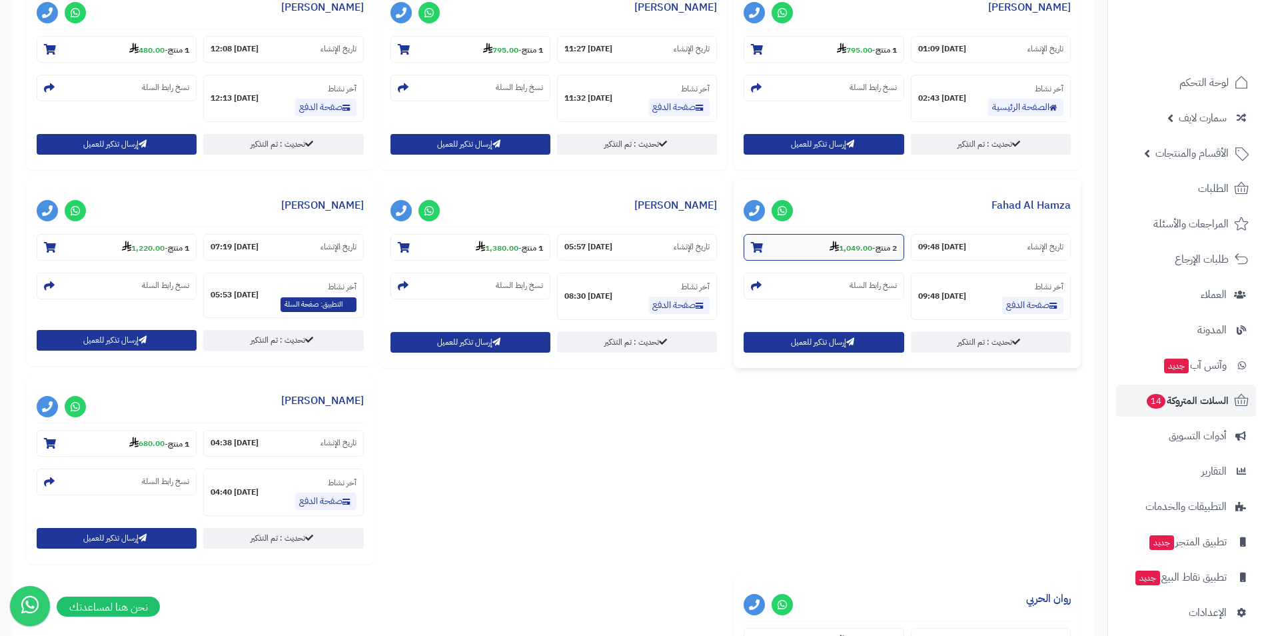
click at [853, 238] on section "2 منتج - 1,049.00" at bounding box center [824, 247] width 160 height 27
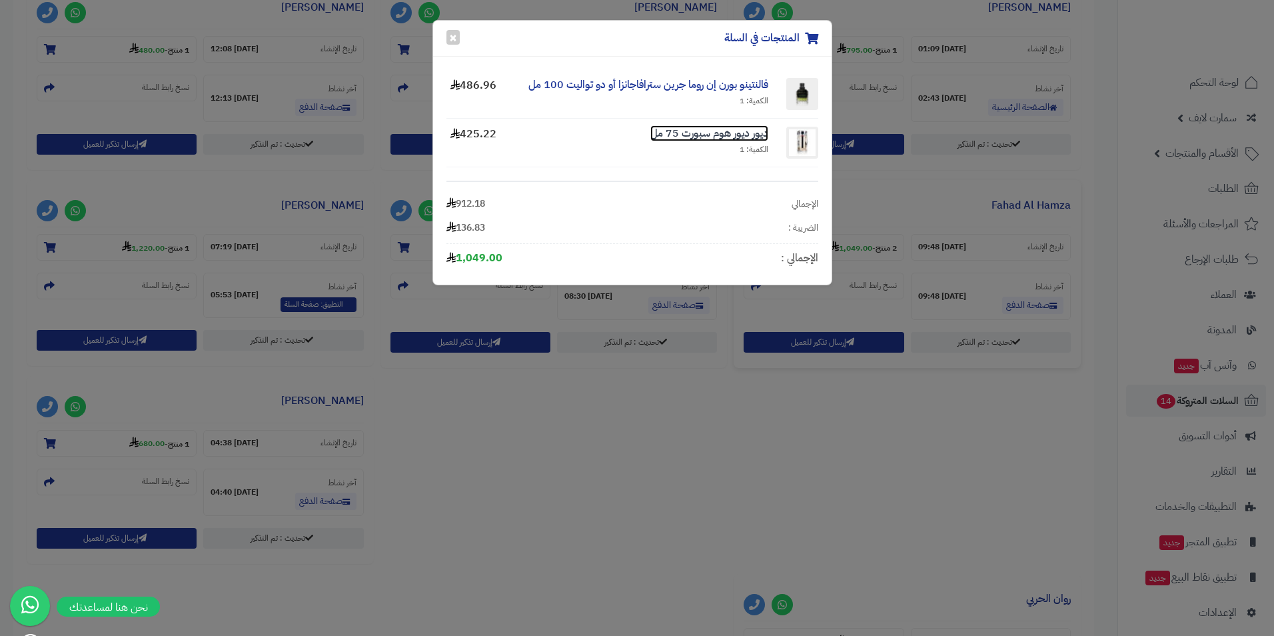
click at [718, 136] on link "ديور ديور هوم سبورت 75 مل" at bounding box center [710, 133] width 118 height 16
click at [1036, 108] on div "المنتجات في السلة × فالنتينو بورن إن روما جرين سترافاجانزا أو دو تواليت 100 مل …" at bounding box center [637, 318] width 1274 height 636
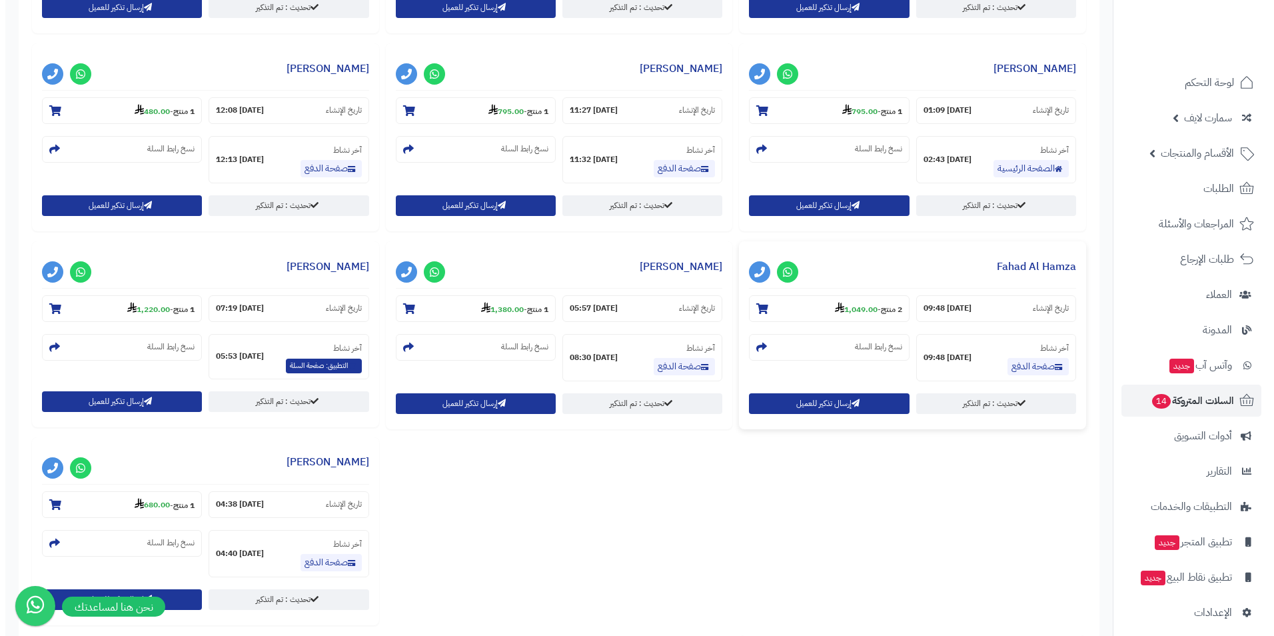
scroll to position [901, 0]
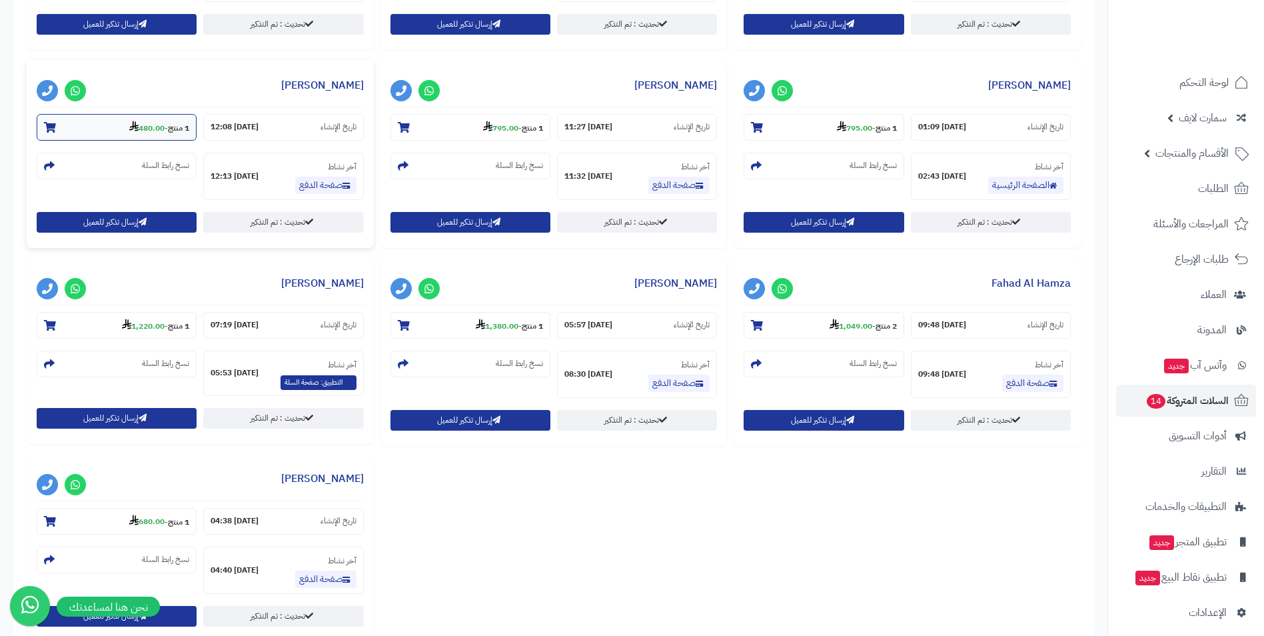
click at [151, 125] on strong "480.00" at bounding box center [146, 128] width 35 height 12
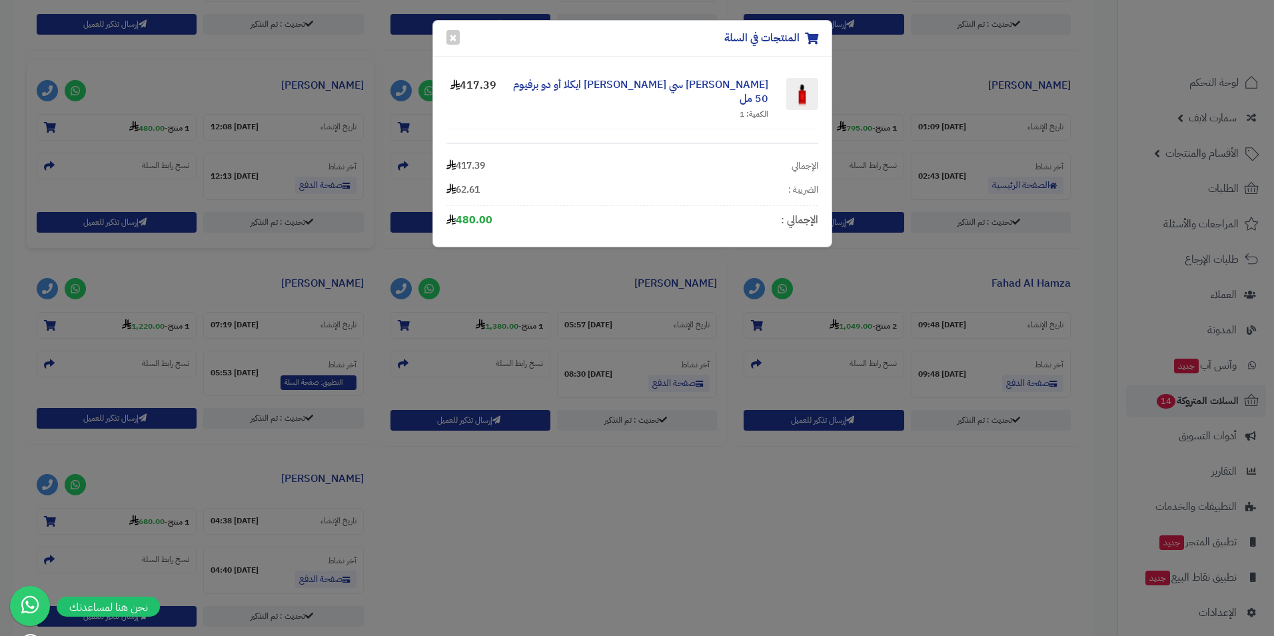
click at [1038, 117] on div "المنتجات في السلة × [PERSON_NAME] سي [PERSON_NAME] ايكلا أو دو برفيوم 50 مل الك…" at bounding box center [637, 318] width 1274 height 636
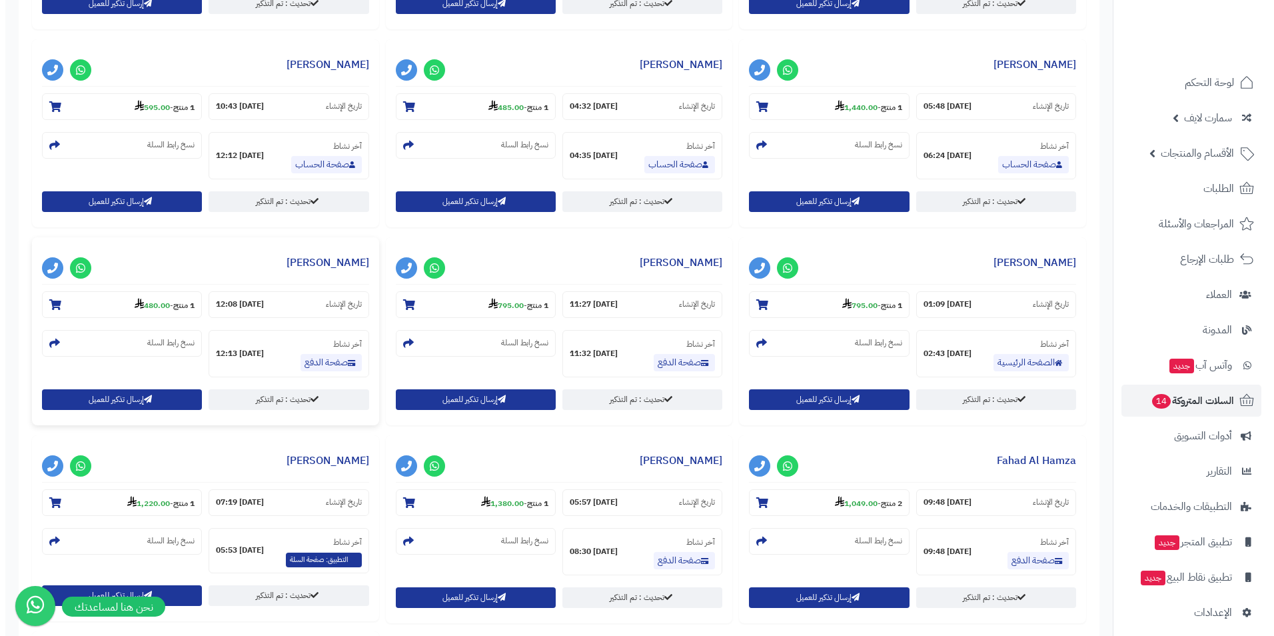
scroll to position [725, 0]
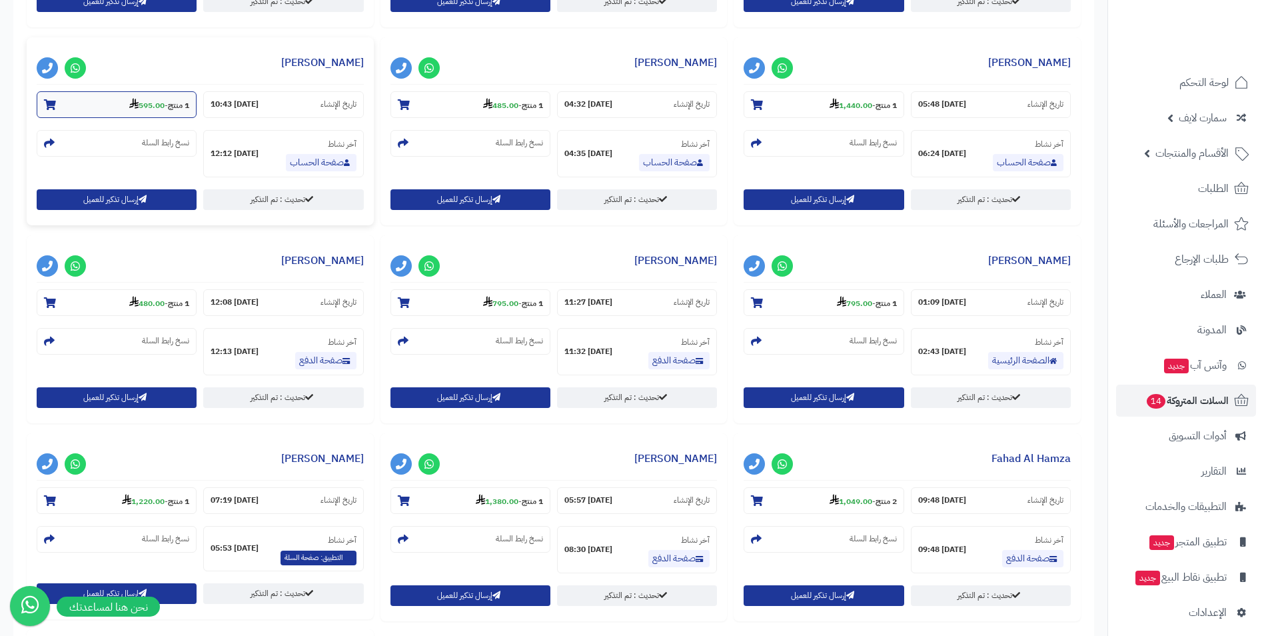
click at [141, 101] on strong "595.00" at bounding box center [146, 105] width 35 height 12
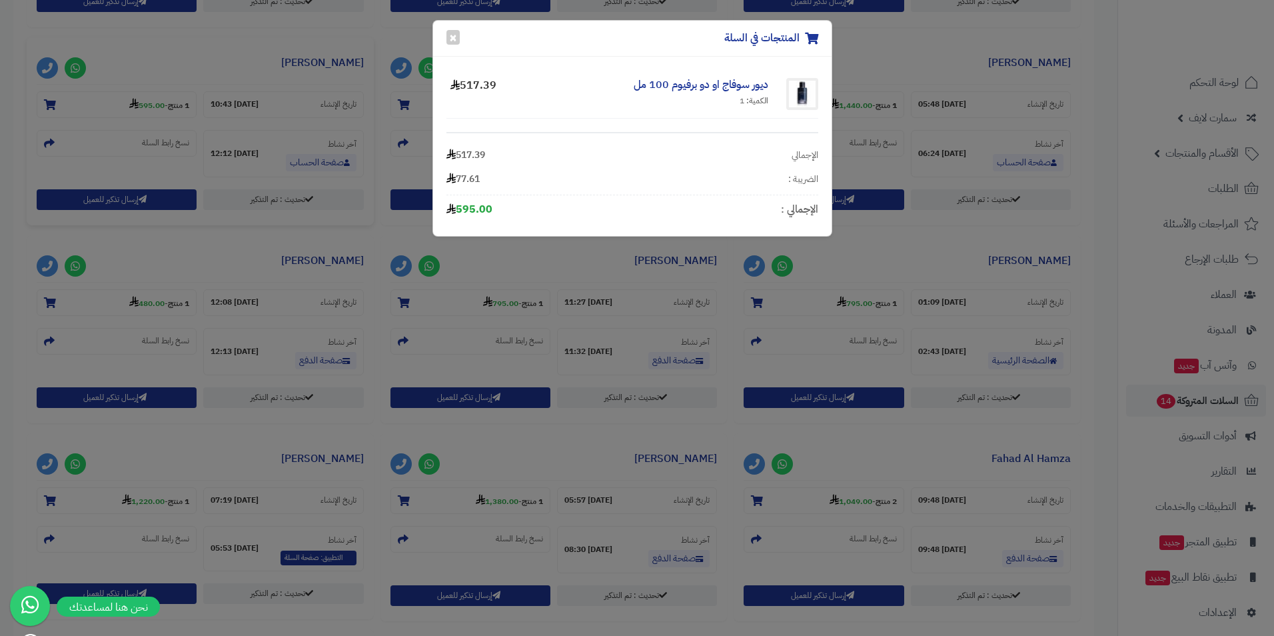
click at [1062, 109] on div "المنتجات في السلة × ديور سوفاج او دو برفيوم 100 مل الكمية: 1 517.39 الإجمالي 51…" at bounding box center [637, 318] width 1274 height 636
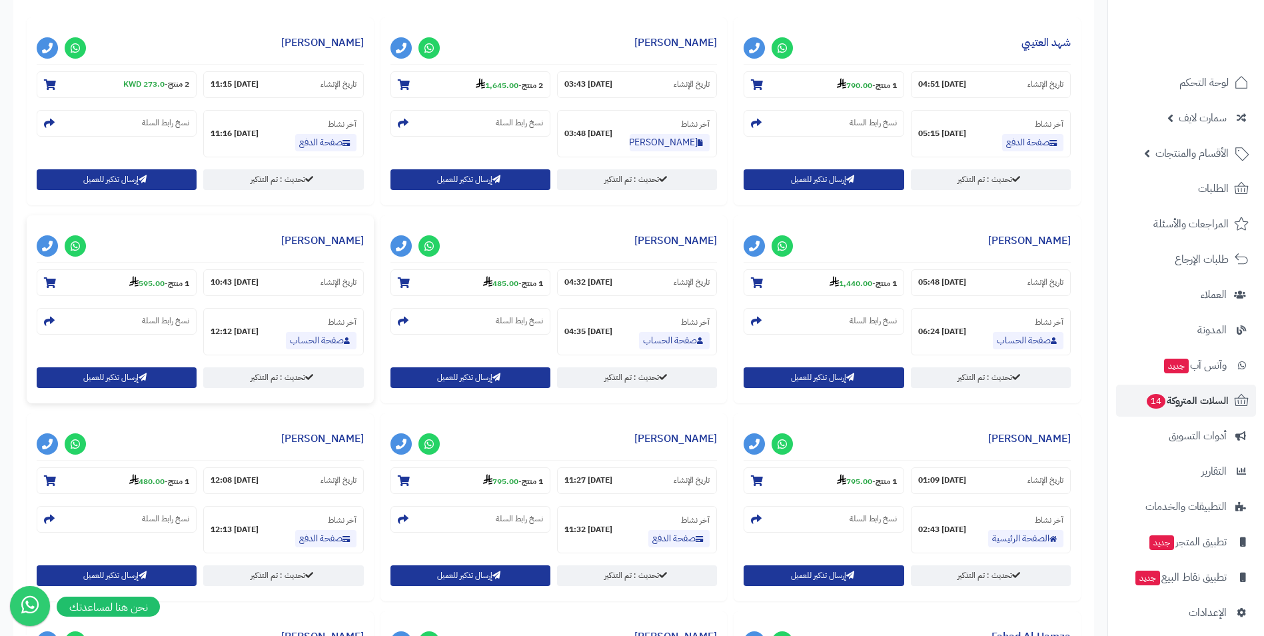
scroll to position [548, 0]
click at [145, 72] on section "2 منتج - 273.0 KWD" at bounding box center [117, 84] width 160 height 27
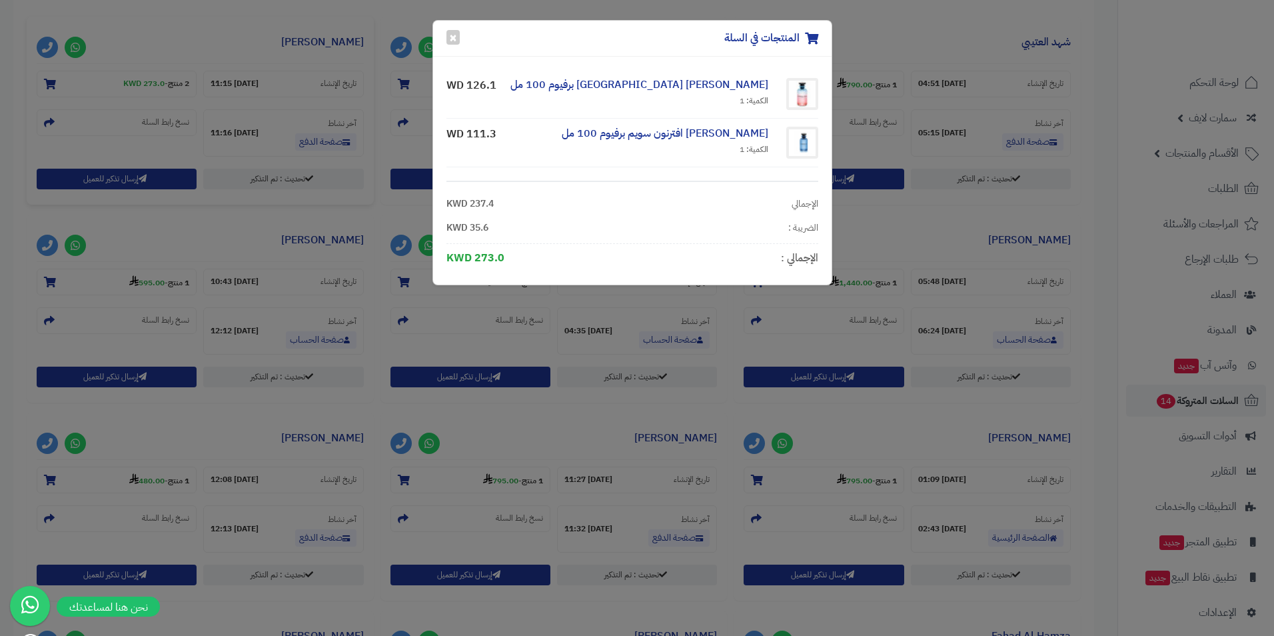
click at [1052, 95] on div "المنتجات في السلة × [PERSON_NAME] [GEOGRAPHIC_DATA] برفيوم 100 مل الكمية: 1 126…" at bounding box center [637, 318] width 1274 height 636
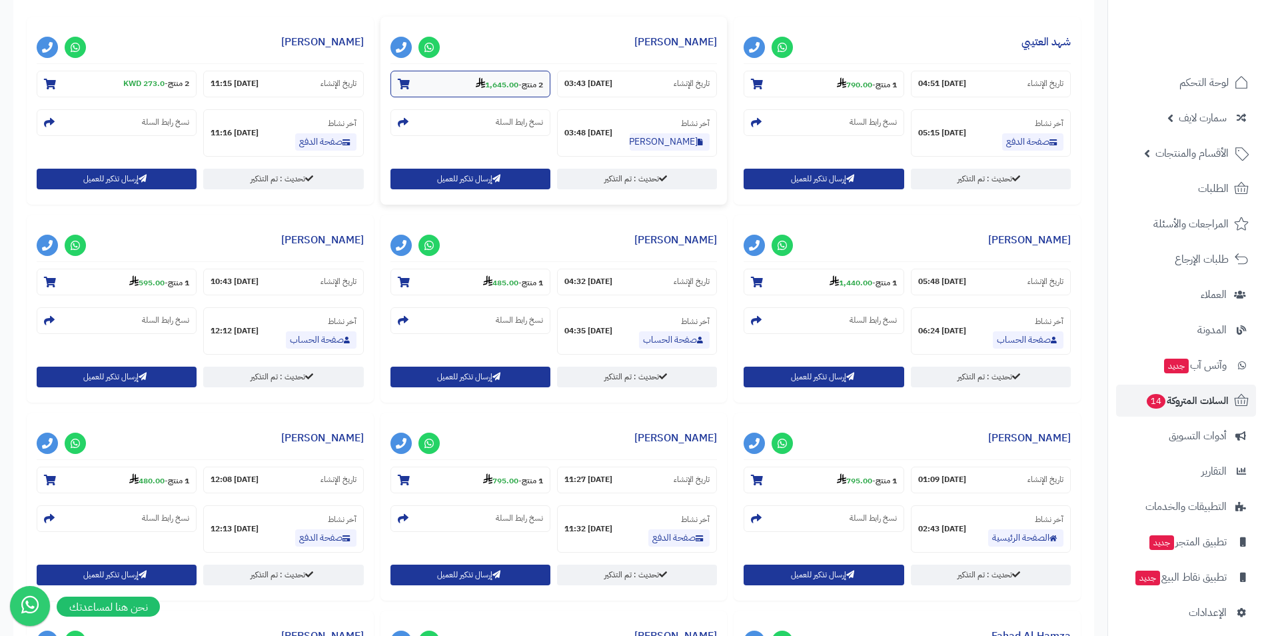
click at [489, 85] on strong "1,645.00" at bounding box center [497, 85] width 43 height 12
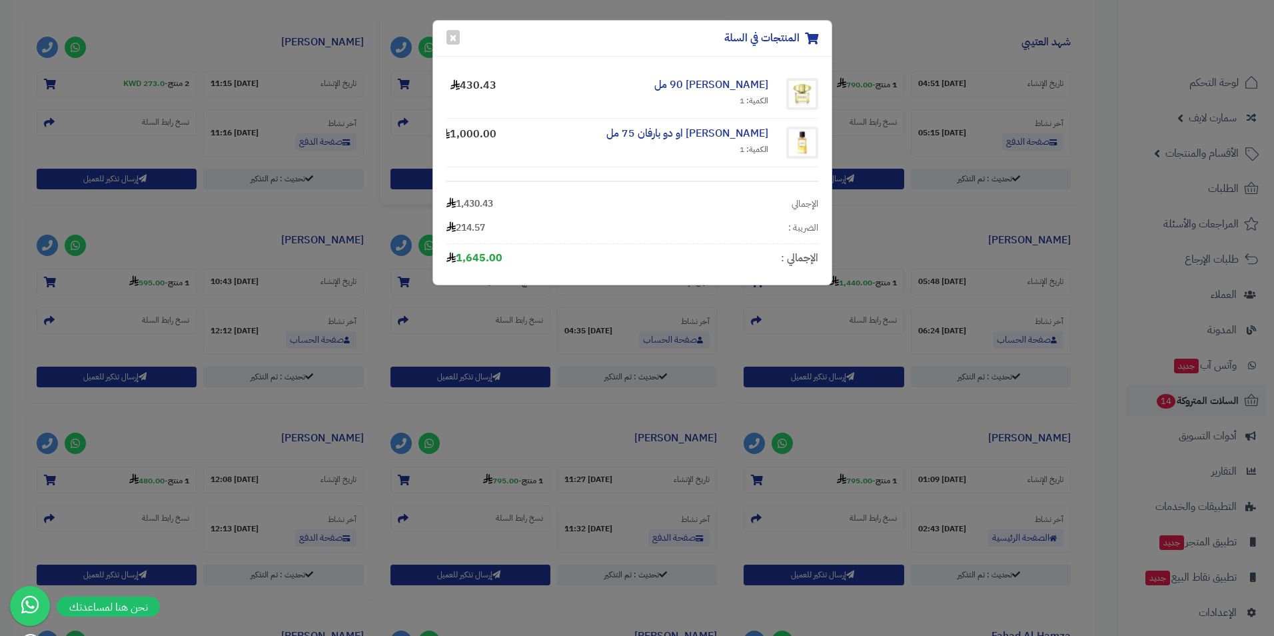
click at [694, 348] on div "المنتجات في السلة × فرزاتشي يلو دايموند 90 مل الكمية: 1 430.43 [PERSON_NAME] او…" at bounding box center [637, 318] width 1274 height 636
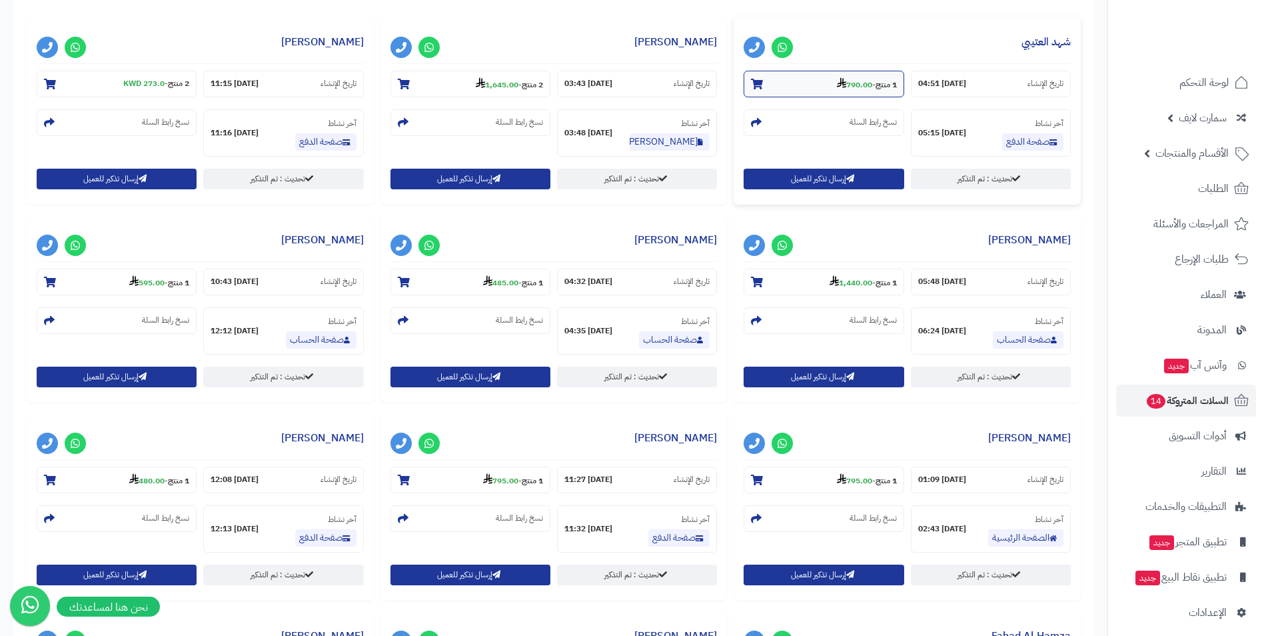
click at [855, 91] on section "1 منتج - 790.00" at bounding box center [824, 84] width 160 height 27
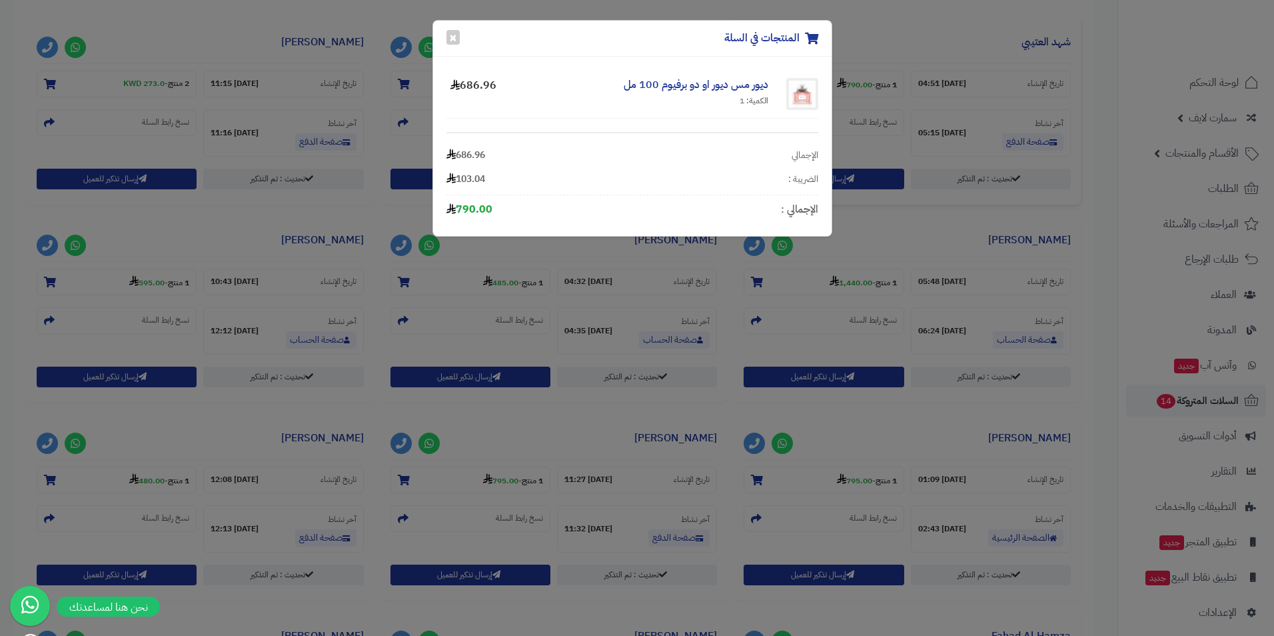
click at [1062, 93] on div "المنتجات في السلة × ديور مس ديور او دو برفيوم 100 مل الكمية: 1 686.96 الإجمالي …" at bounding box center [637, 318] width 1274 height 636
